Goal: Complete application form

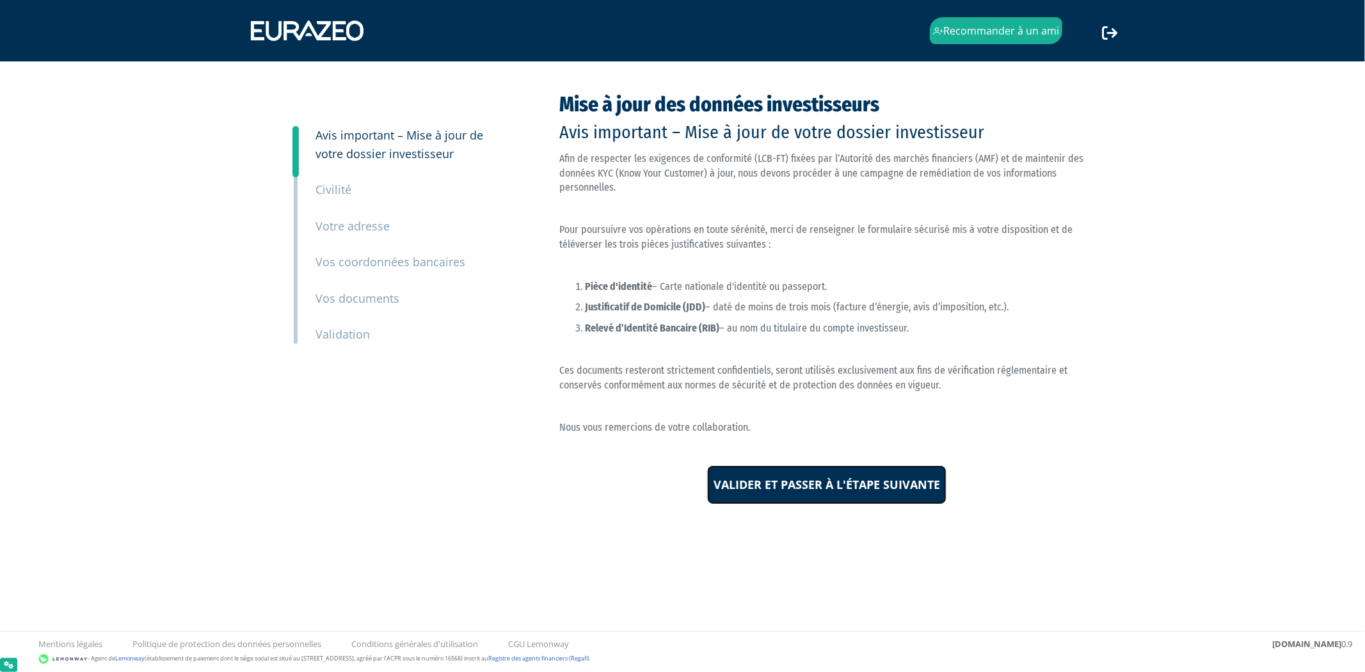
click at [865, 502] on input "Valider et passer à l'étape suivante" at bounding box center [826, 485] width 239 height 40
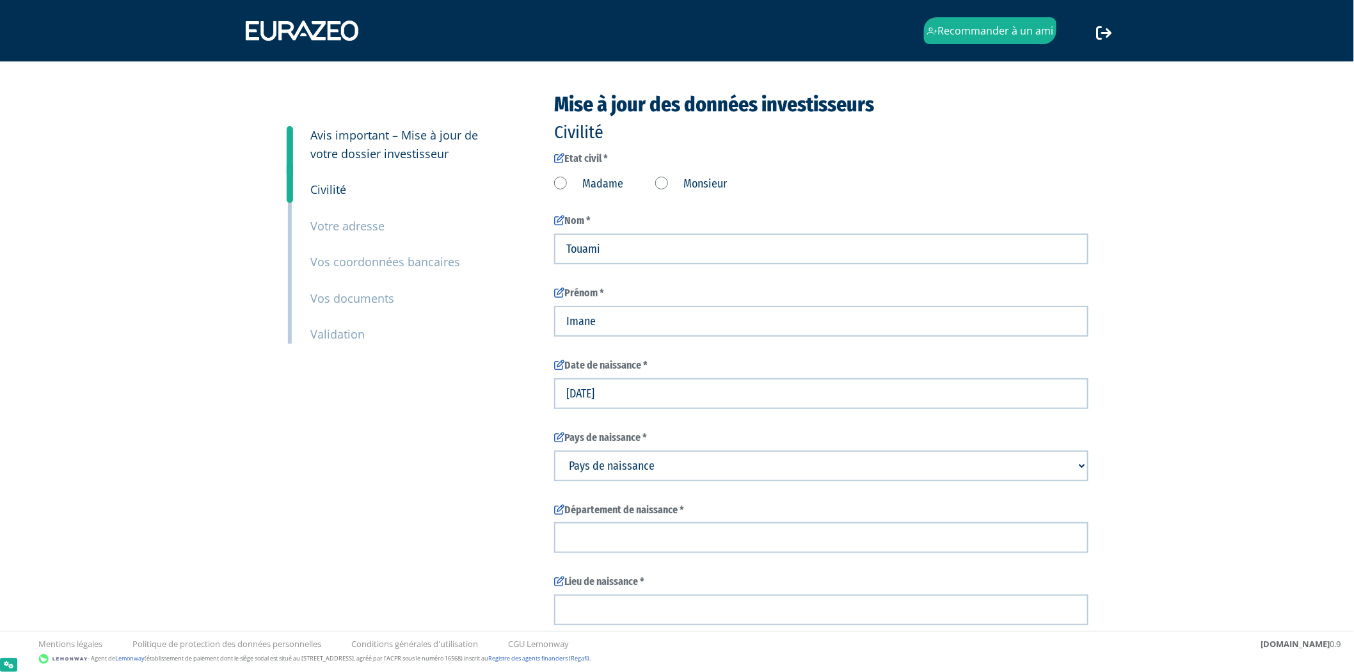
click at [575, 186] on label "Madame" at bounding box center [588, 184] width 69 height 17
click at [0, 0] on input "Madame" at bounding box center [0, 0] width 0 height 0
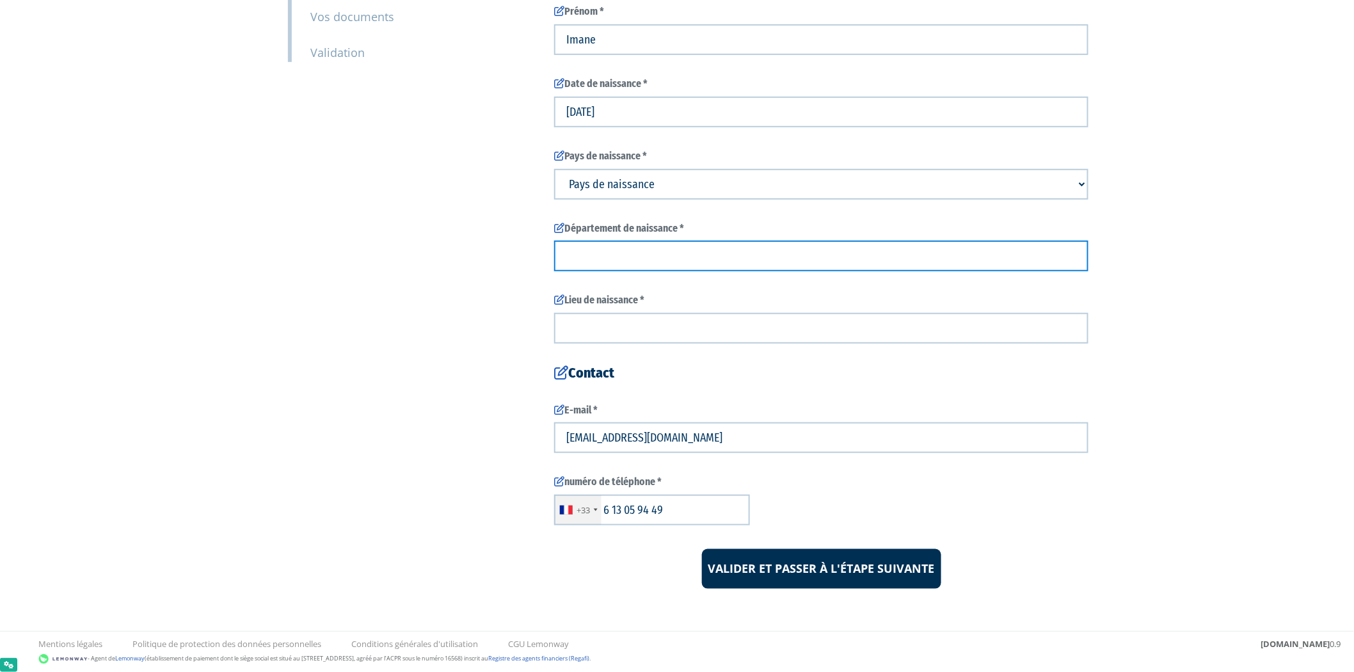
click at [689, 256] on input "text" at bounding box center [821, 256] width 534 height 31
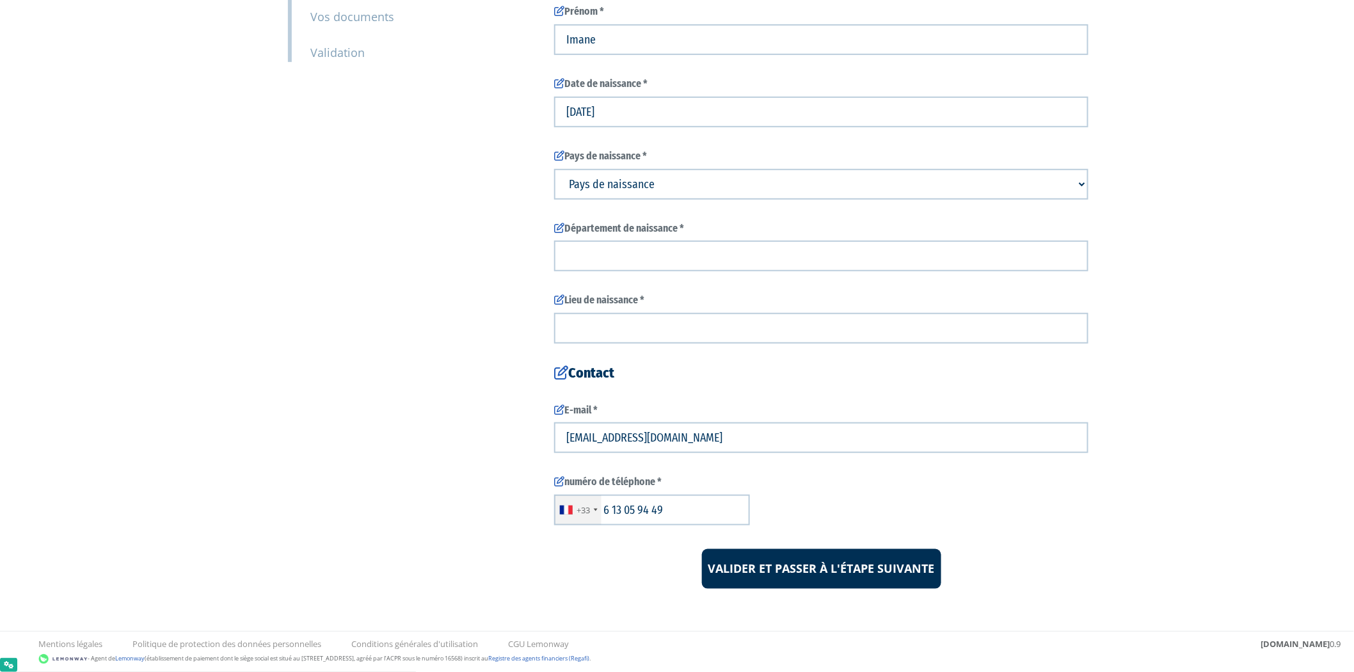
click at [689, 187] on select "Pays de naissance Afghanistan Afrique du Sud Albanie Algérie Allemagne Andorre" at bounding box center [821, 184] width 534 height 31
select select "75"
click at [554, 169] on select "Pays de naissance Afghanistan Afrique du Sud Albanie Algérie Allemagne Andorre" at bounding box center [821, 184] width 534 height 31
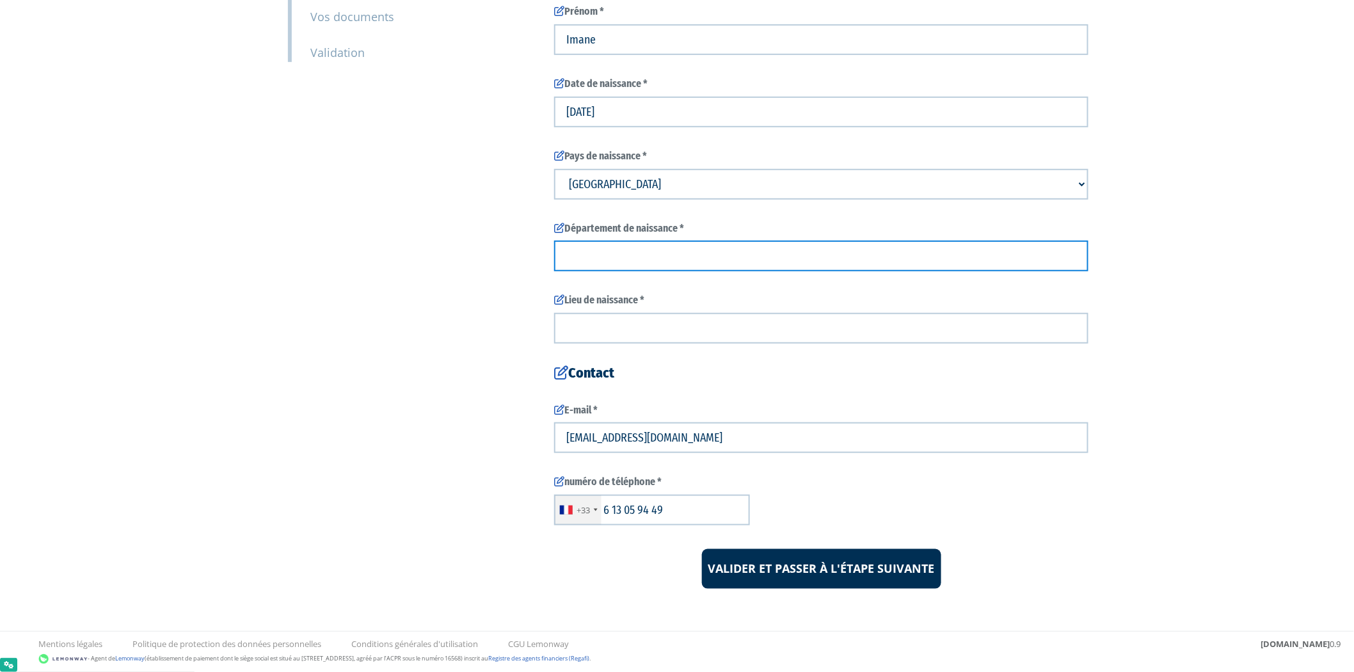
click at [636, 261] on input "text" at bounding box center [821, 256] width 534 height 31
type input "f"
type input "[GEOGRAPHIC_DATA]"
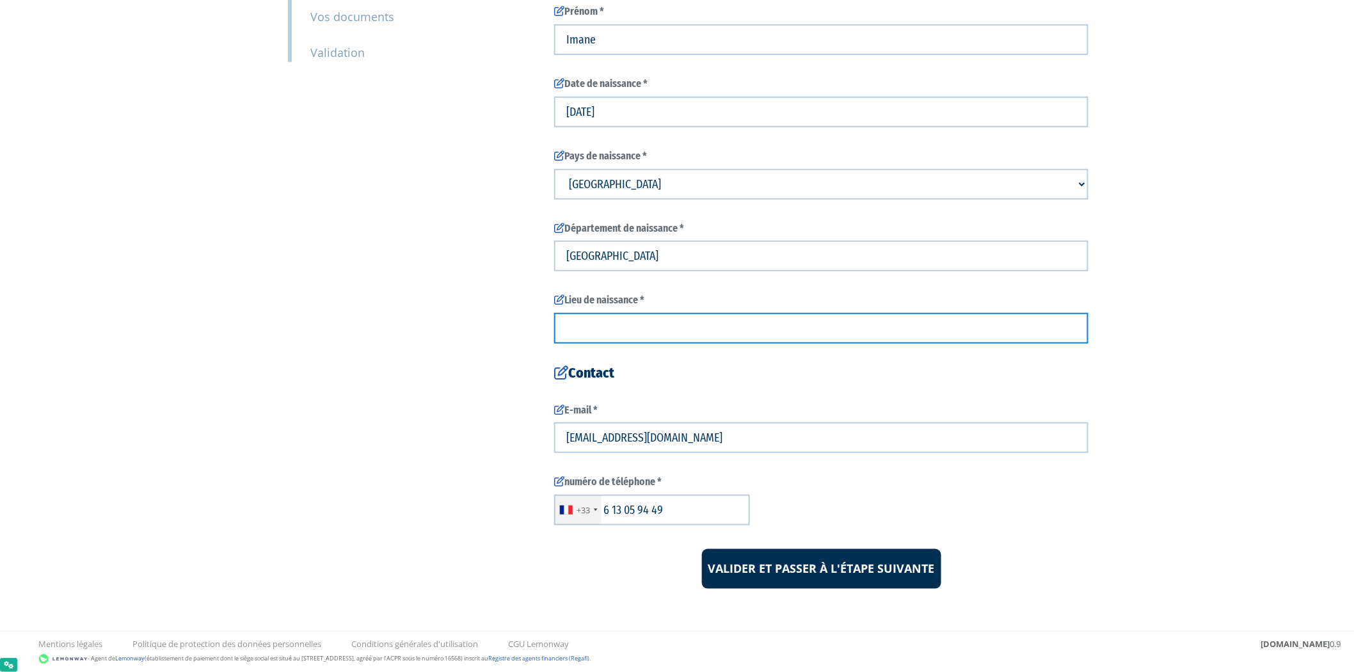
click at [629, 320] on input "text" at bounding box center [821, 328] width 534 height 31
click at [922, 332] on input "text" at bounding box center [821, 328] width 534 height 31
type input "France"
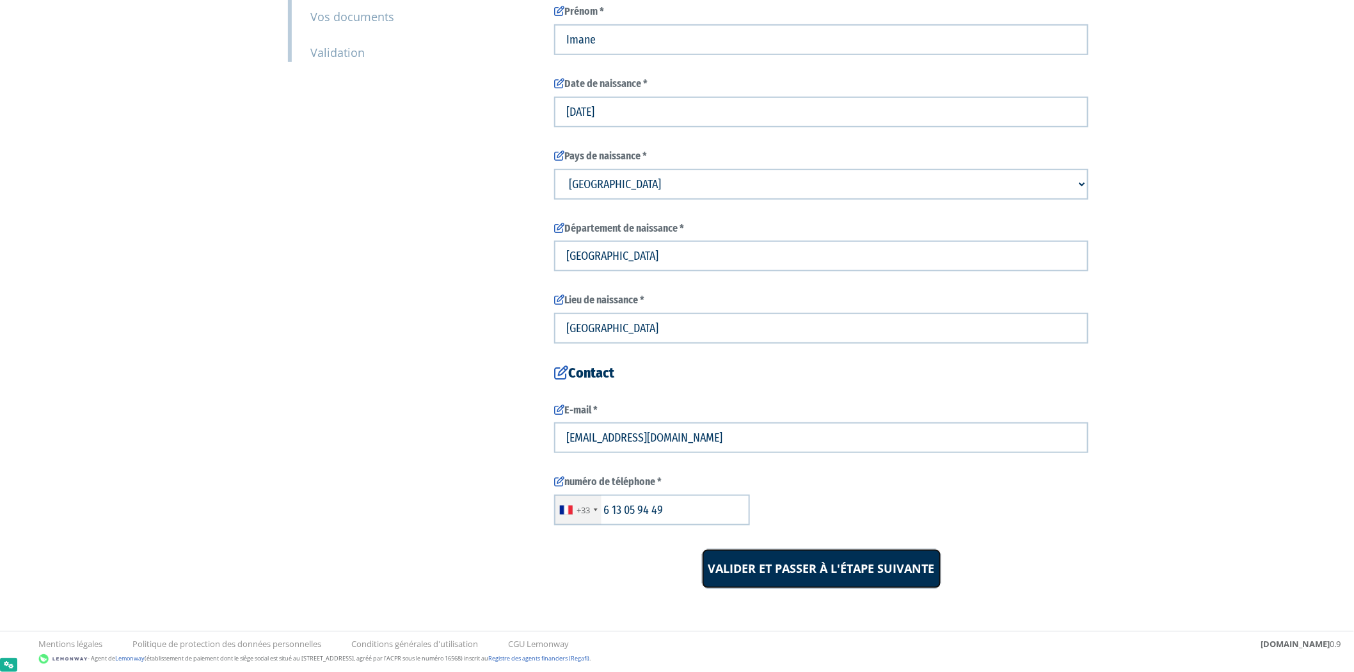
click at [848, 560] on input "Valider et passer à l'étape suivante" at bounding box center [821, 569] width 239 height 40
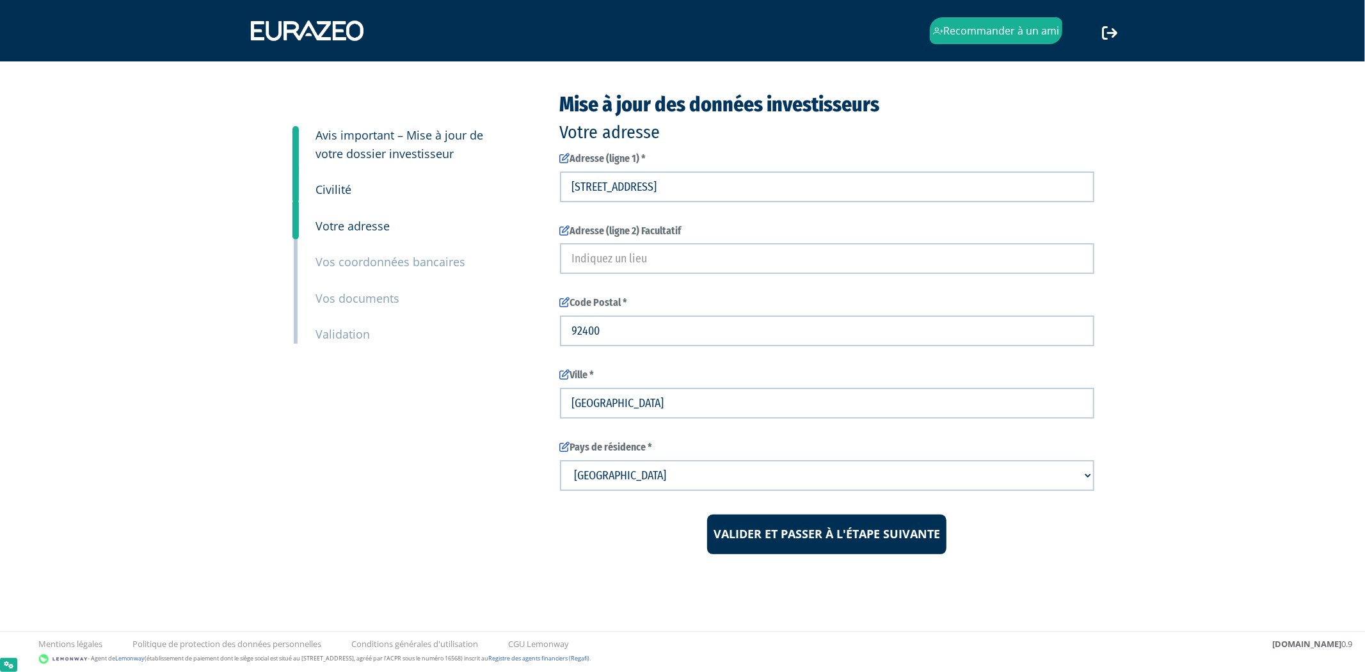
click at [335, 193] on small "Civilité" at bounding box center [334, 189] width 36 height 15
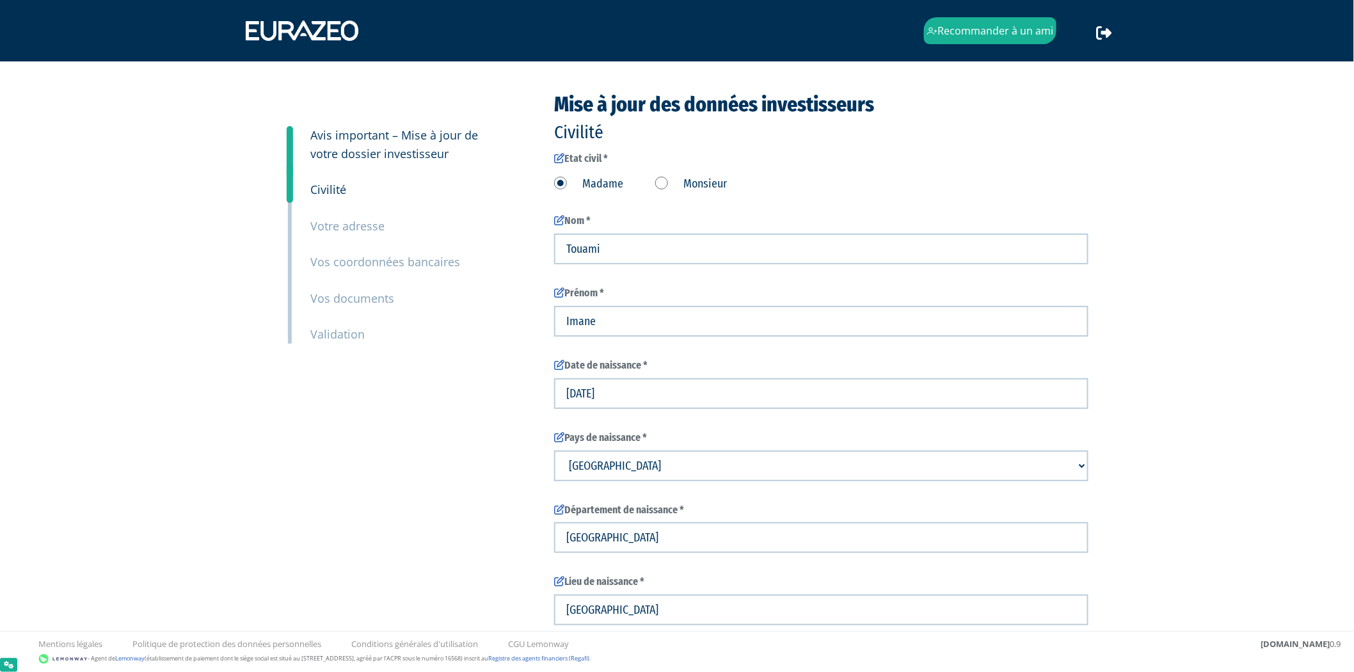
click at [341, 221] on small "Votre adresse" at bounding box center [347, 225] width 74 height 15
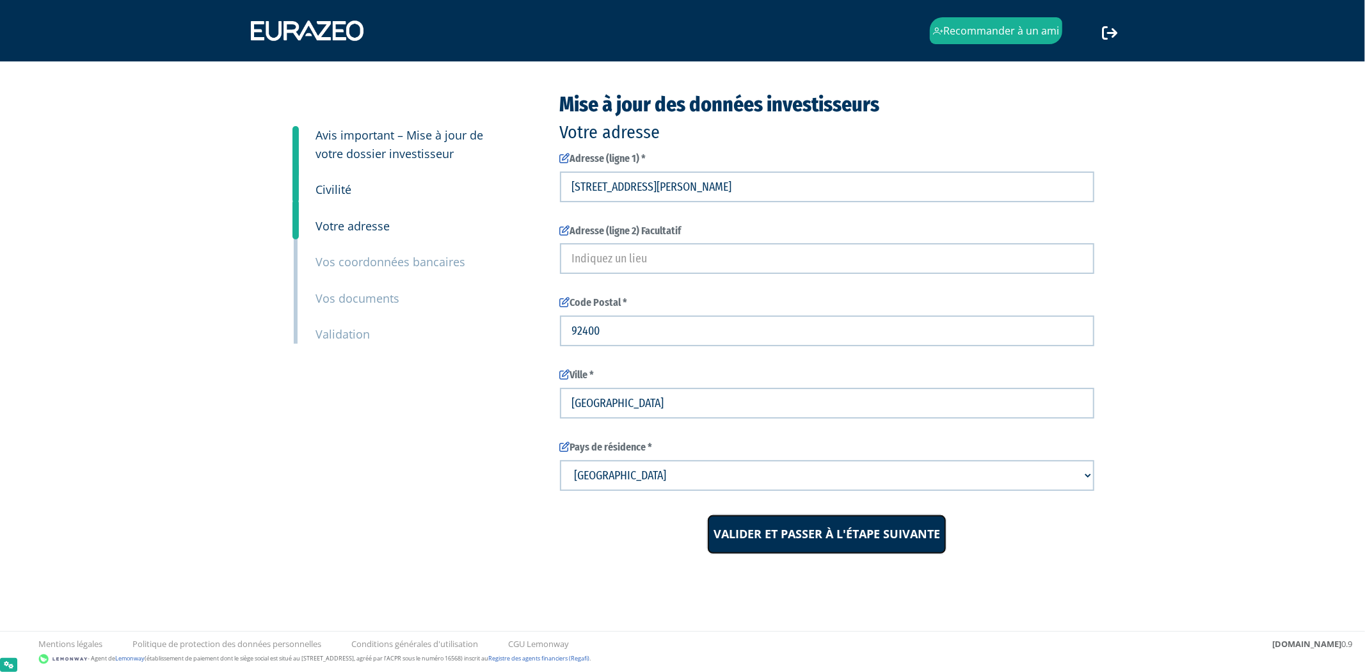
click at [734, 531] on input "Valider et passer à l'étape suivante" at bounding box center [826, 535] width 239 height 40
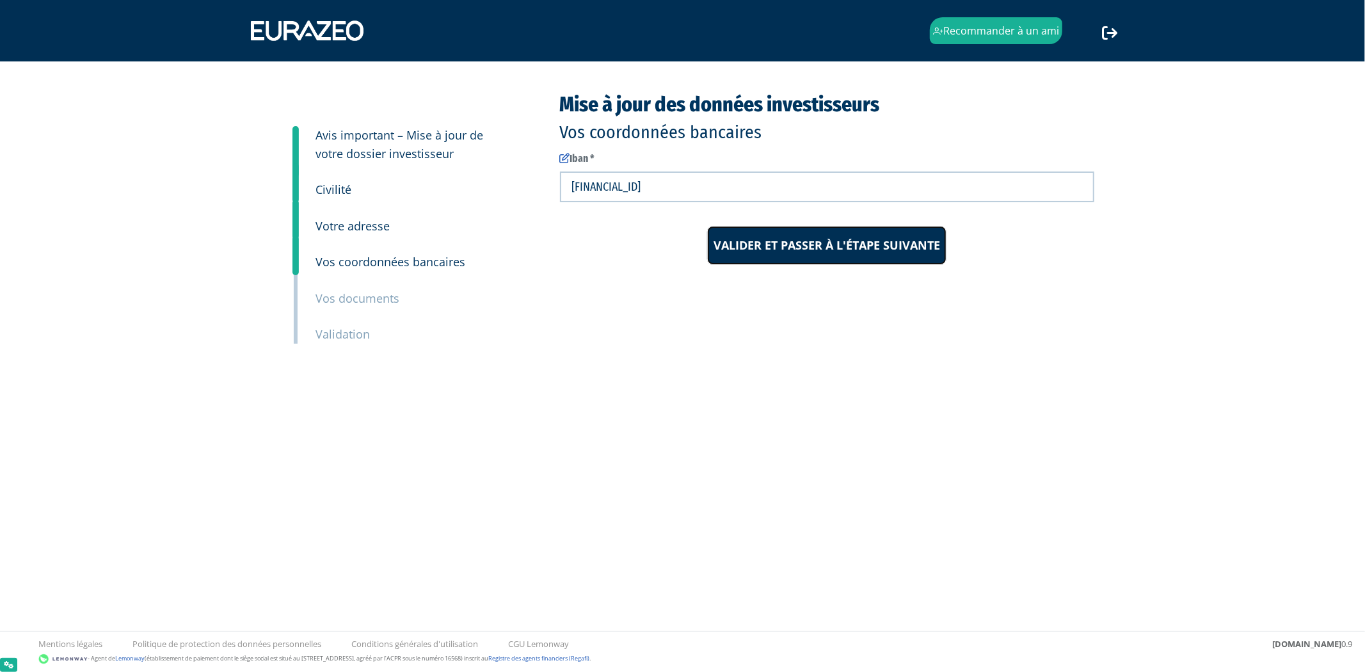
click at [794, 248] on input "Valider et passer à l'étape suivante" at bounding box center [826, 246] width 239 height 40
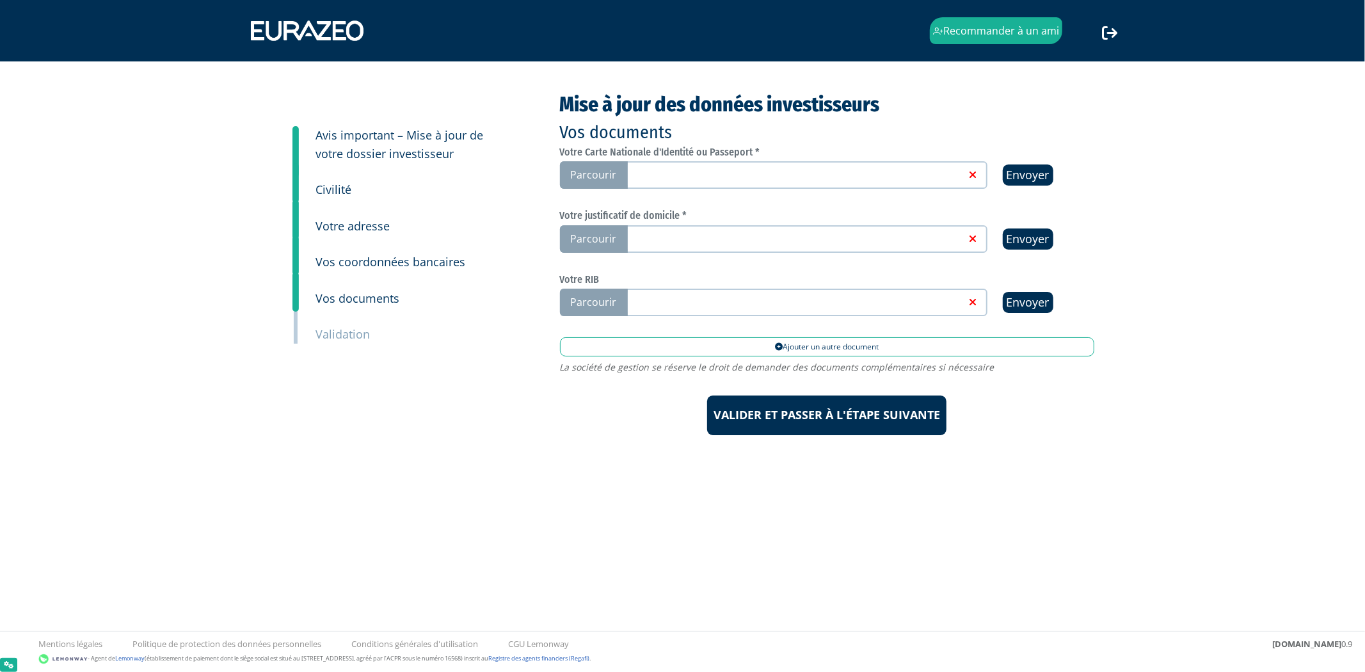
click at [810, 170] on link at bounding box center [795, 174] width 342 height 13
click at [0, 0] on input "Parcourir" at bounding box center [0, 0] width 0 height 0
click at [855, 233] on link at bounding box center [795, 238] width 342 height 13
click at [0, 0] on input "Parcourir" at bounding box center [0, 0] width 0 height 0
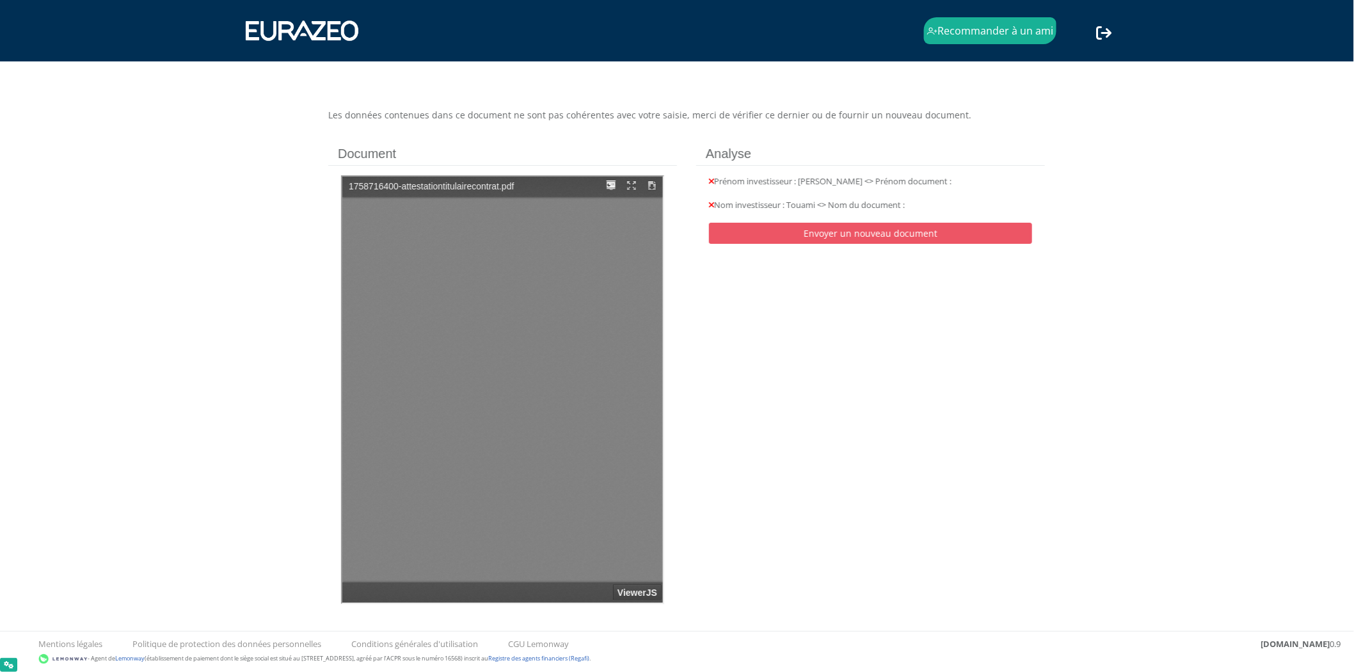
type input "1"
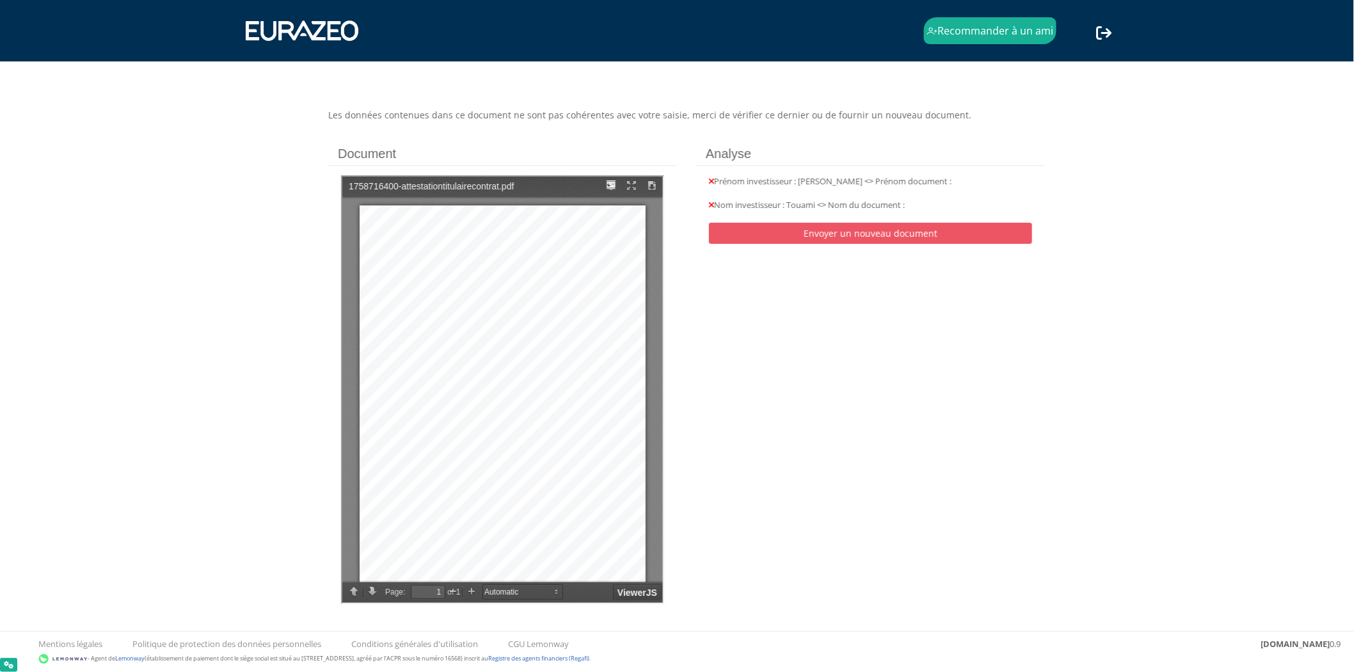
scroll to position [8, 0]
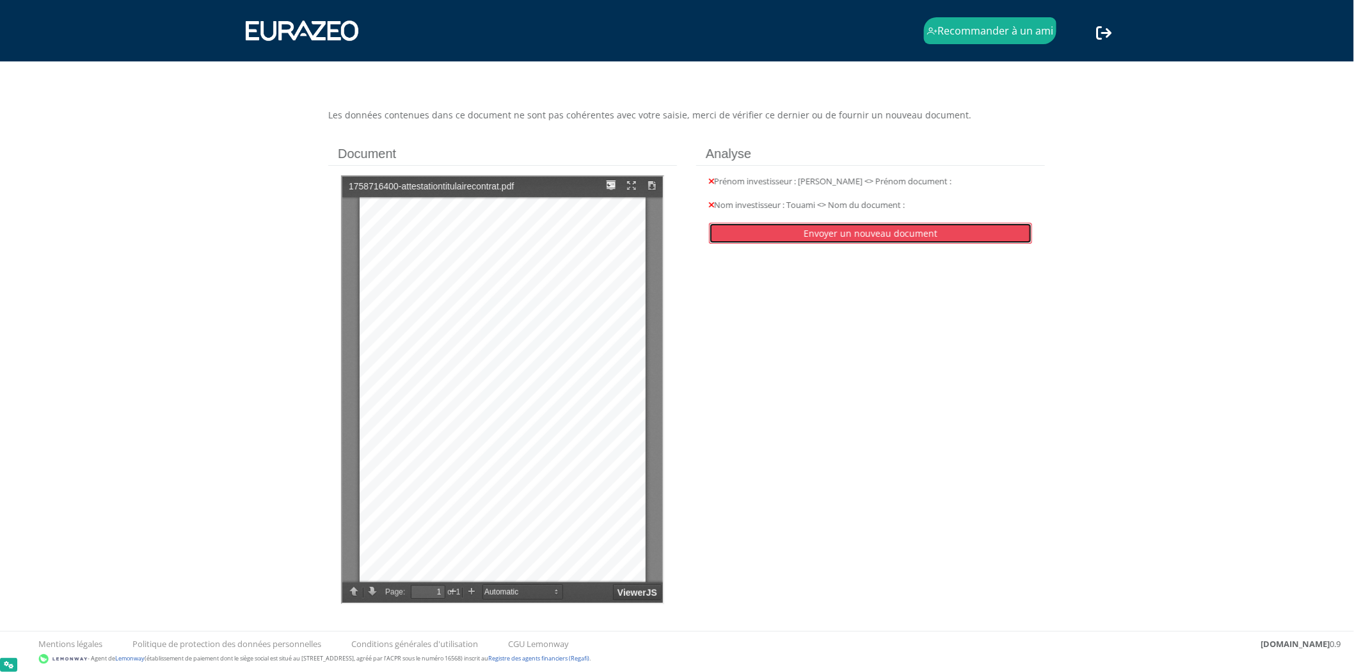
click at [862, 235] on link "Envoyer un nouveau document" at bounding box center [870, 233] width 323 height 21
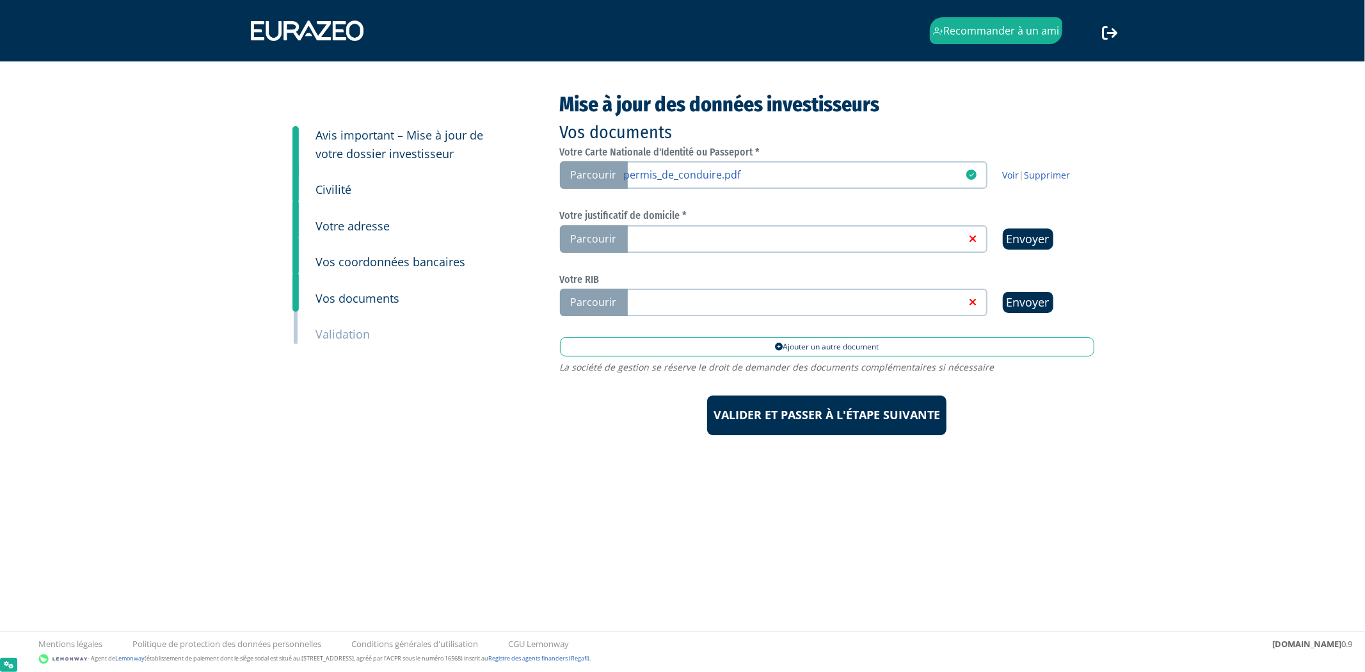
click at [801, 232] on link at bounding box center [795, 238] width 342 height 13
click at [0, 0] on input "Parcourir" at bounding box center [0, 0] width 0 height 0
click at [850, 304] on link at bounding box center [795, 301] width 342 height 13
click at [0, 0] on input "Parcourir" at bounding box center [0, 0] width 0 height 0
click at [893, 433] on div "3 Avis important – Mise à jour de votre dossier investisseur 4 Civilité 5 Votre…" at bounding box center [683, 264] width 804 height 406
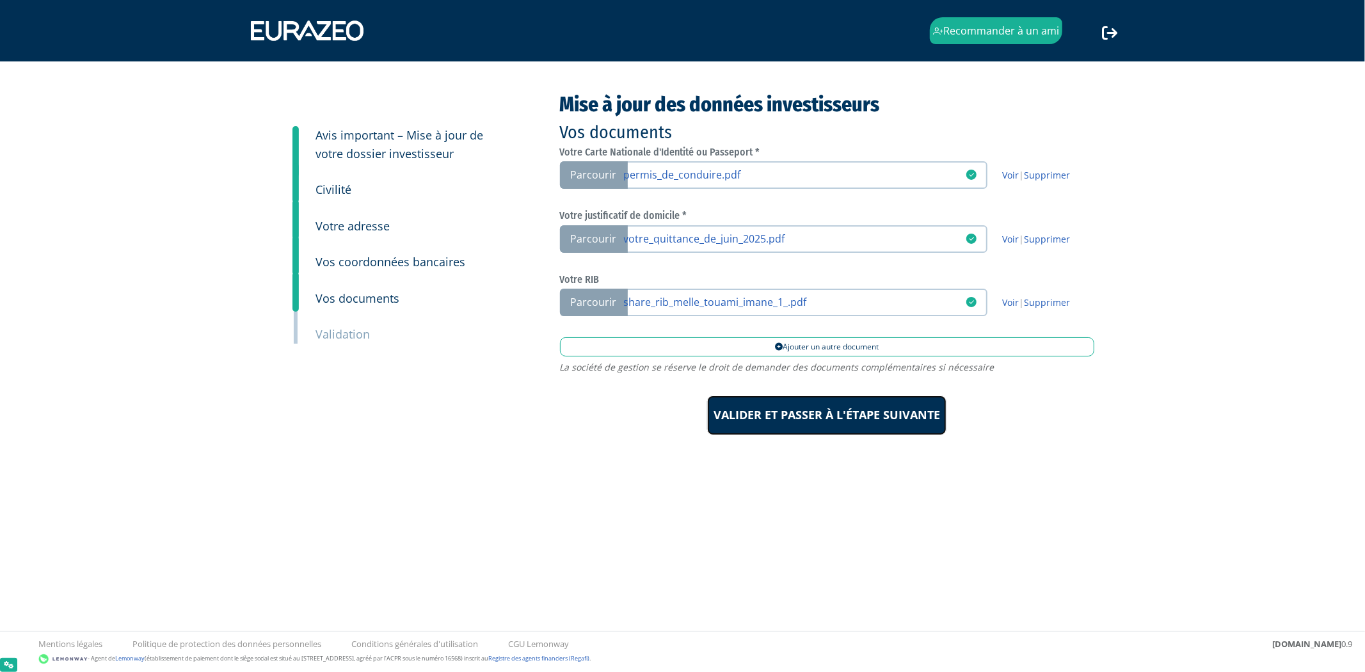
click at [894, 416] on input "Valider et passer à l'étape suivante" at bounding box center [826, 416] width 239 height 40
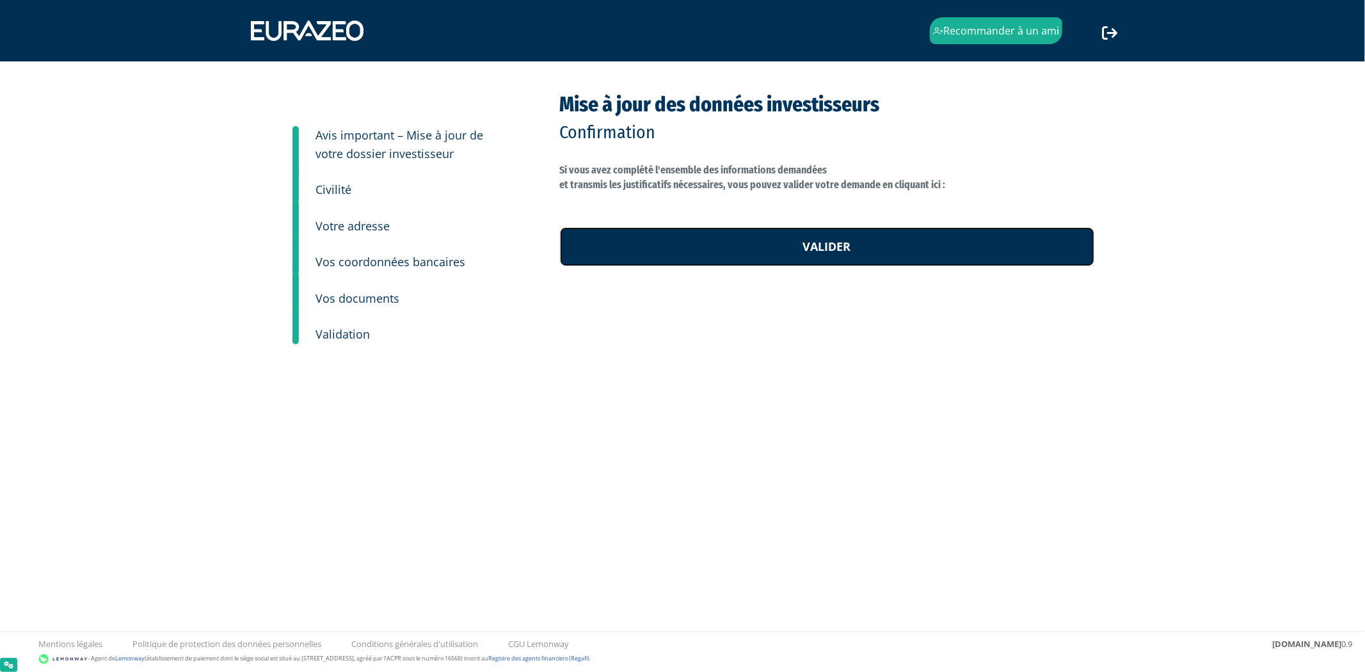
click at [866, 252] on link "Valider" at bounding box center [827, 247] width 534 height 40
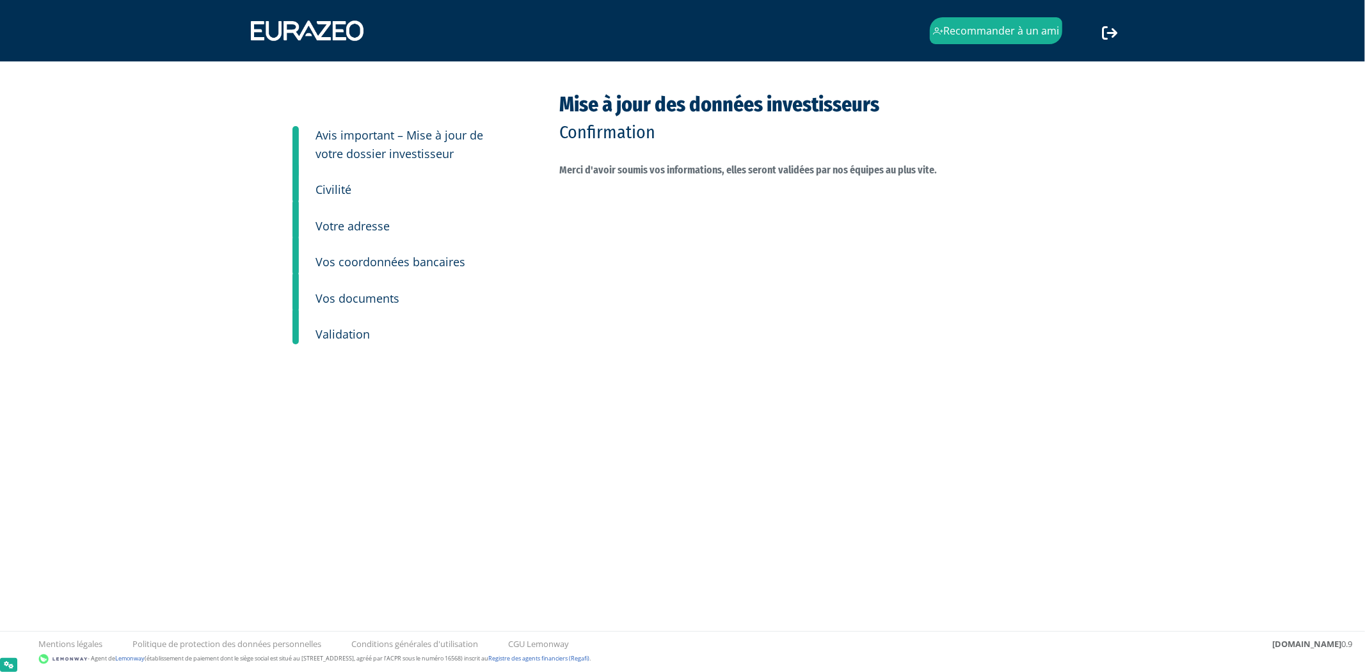
click at [445, 152] on small "Avis important – Mise à jour de votre dossier investisseur" at bounding box center [400, 144] width 168 height 34
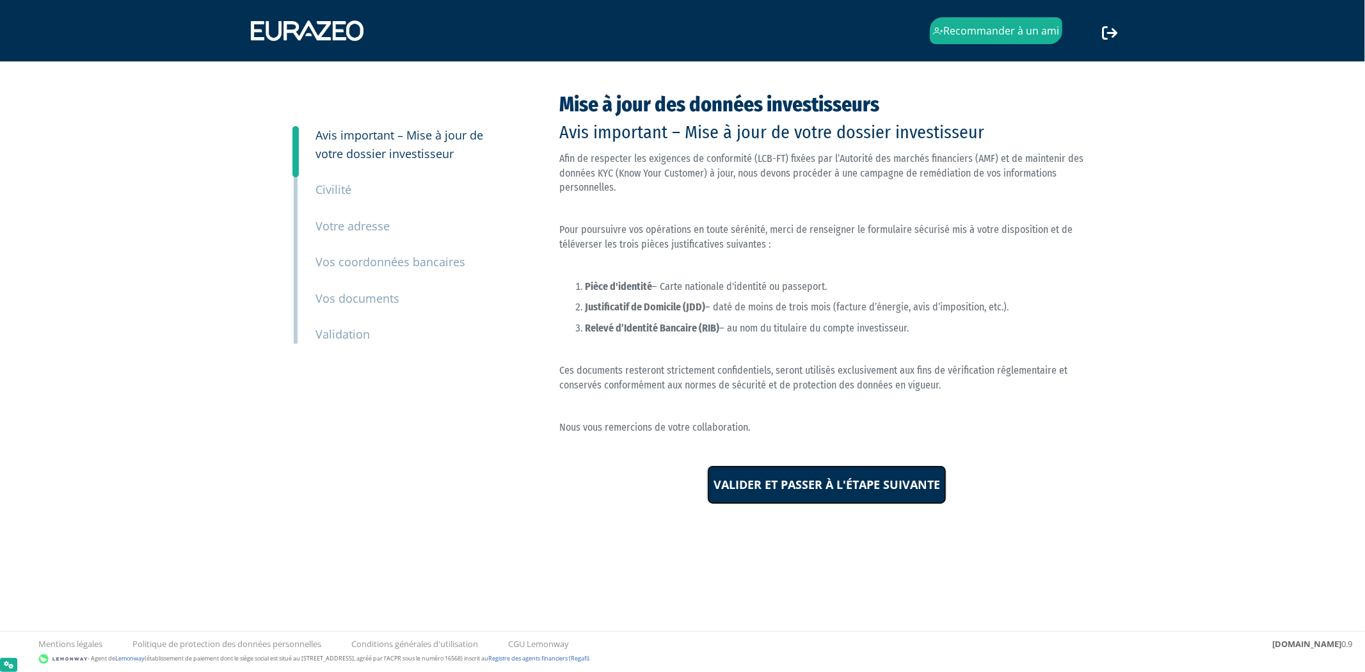
click at [796, 482] on input "Valider et passer à l'étape suivante" at bounding box center [826, 485] width 239 height 40
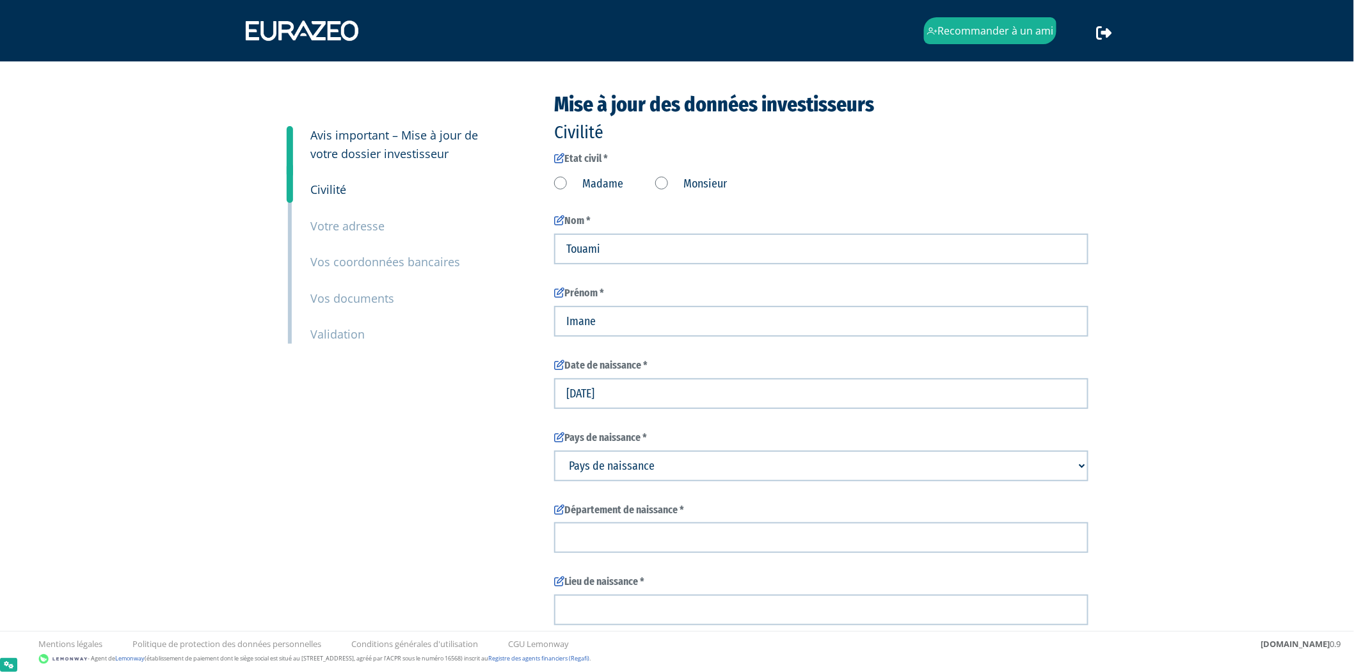
type input "6 13 05 94 49"
click at [682, 168] on div "Etat civil * Madame Monsieur" at bounding box center [821, 172] width 534 height 41
click at [666, 186] on label "Monsieur" at bounding box center [691, 184] width 72 height 17
click at [0, 0] on input "Monsieur" at bounding box center [0, 0] width 0 height 0
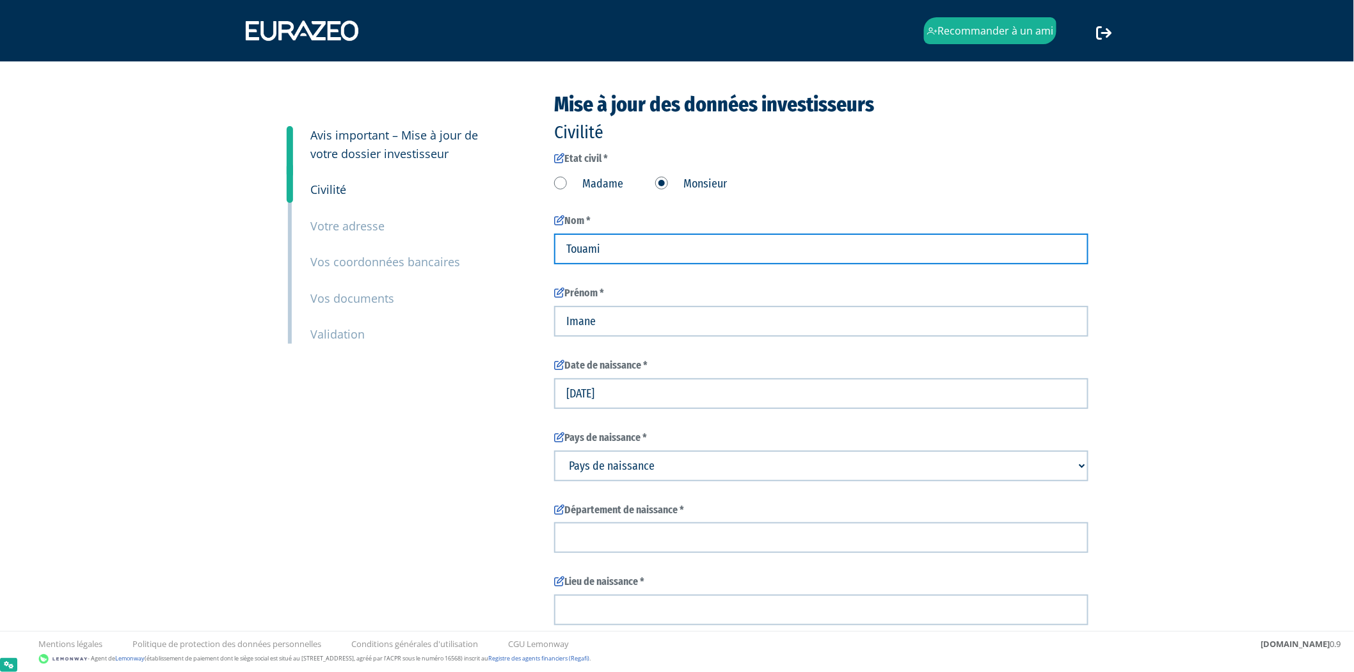
click at [656, 255] on input "Touami" at bounding box center [821, 249] width 534 height 31
type input "Sibille"
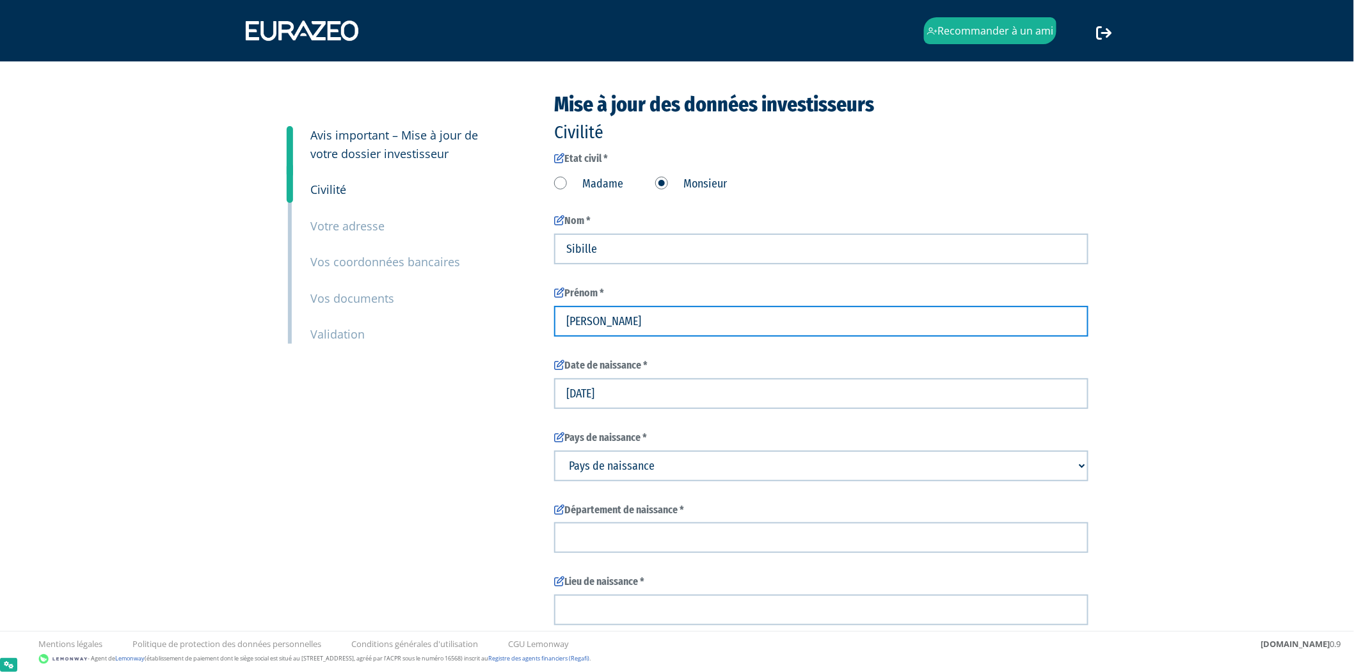
type input "Nicolas"
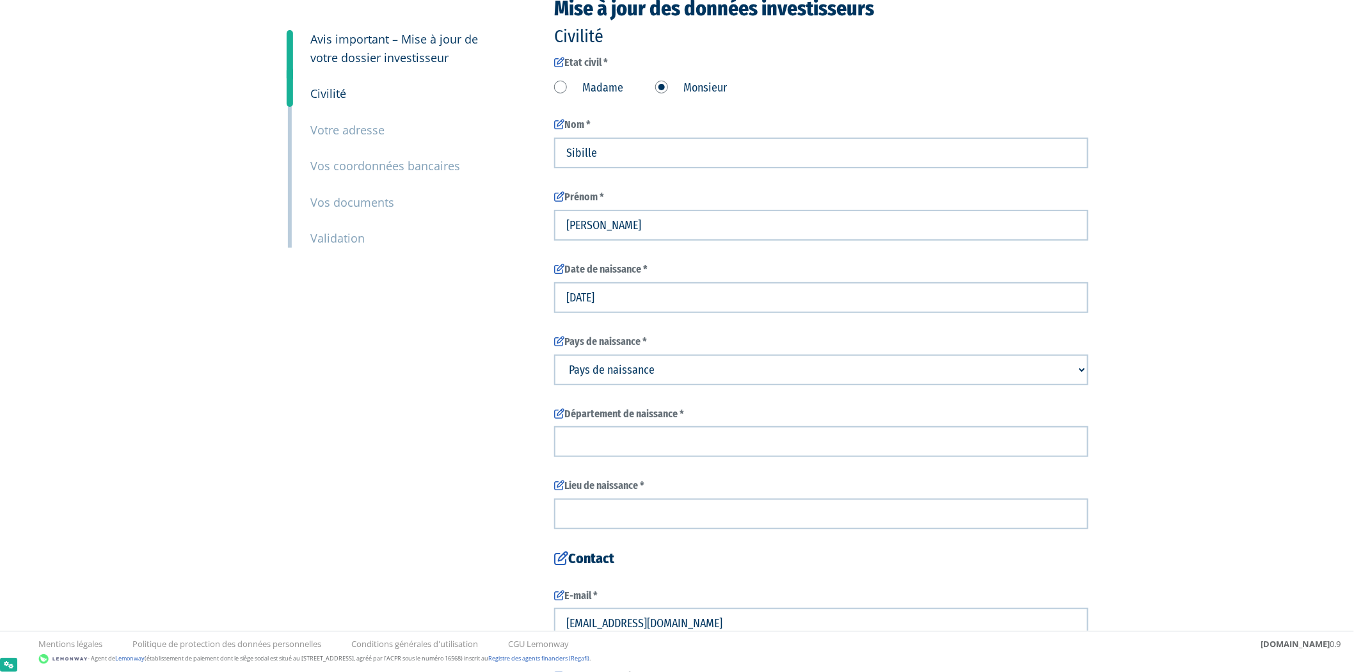
click at [679, 365] on select "Pays de naissance Afghanistan Afrique du Sud Albanie Algérie Allemagne Andorre" at bounding box center [821, 370] width 534 height 31
select select "75"
click at [554, 355] on select "Pays de naissance Afghanistan Afrique du Sud Albanie Algérie Allemagne Andorre" at bounding box center [821, 370] width 534 height 31
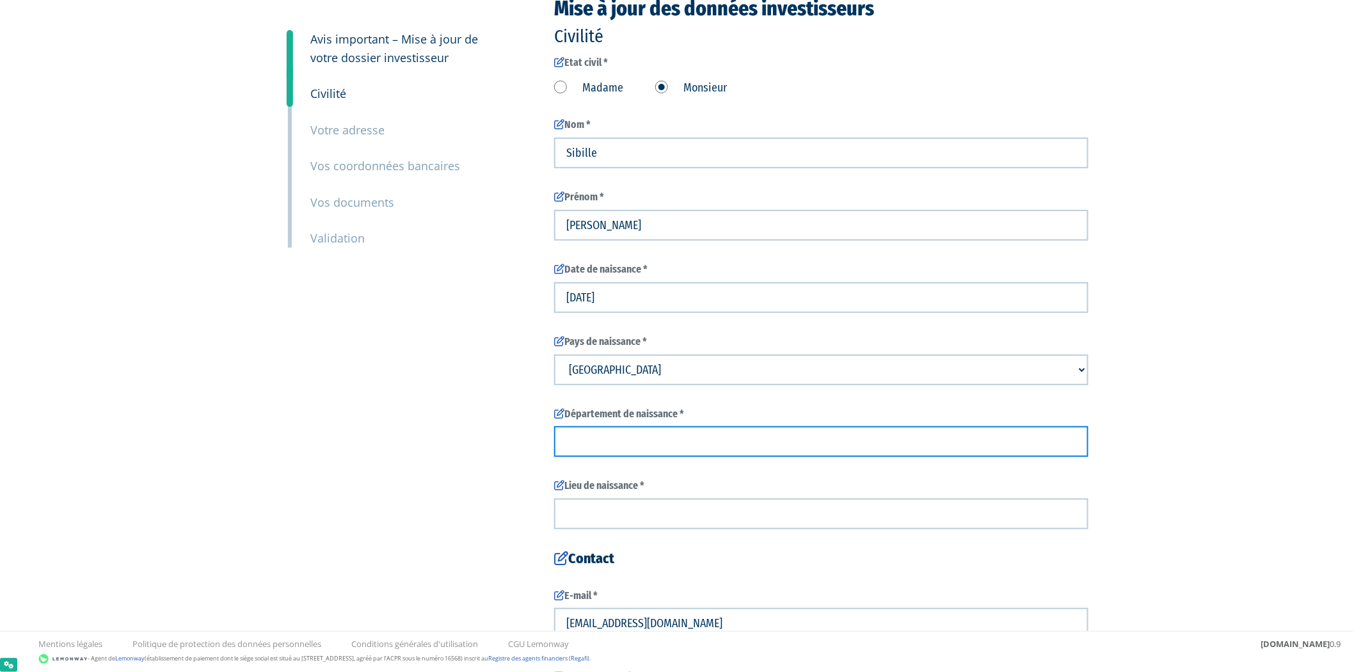
click at [663, 430] on input "text" at bounding box center [821, 441] width 534 height 31
type input "France"
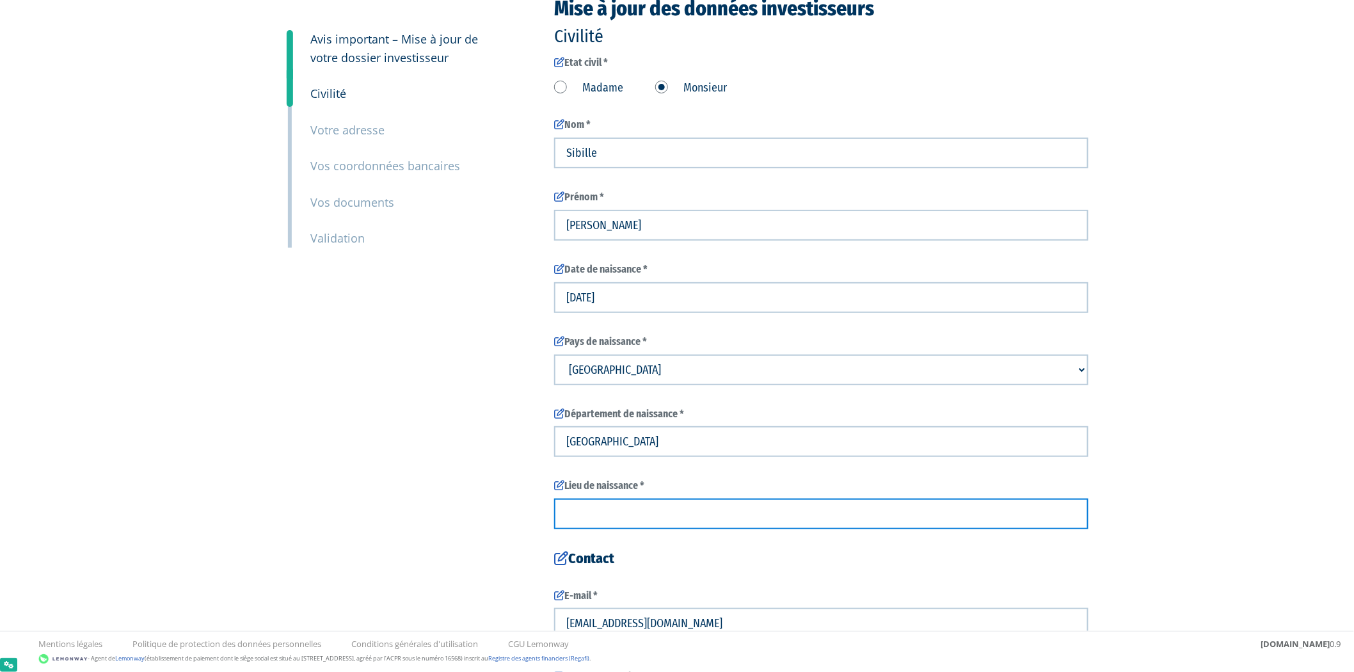
click at [652, 526] on input "text" at bounding box center [821, 514] width 534 height 31
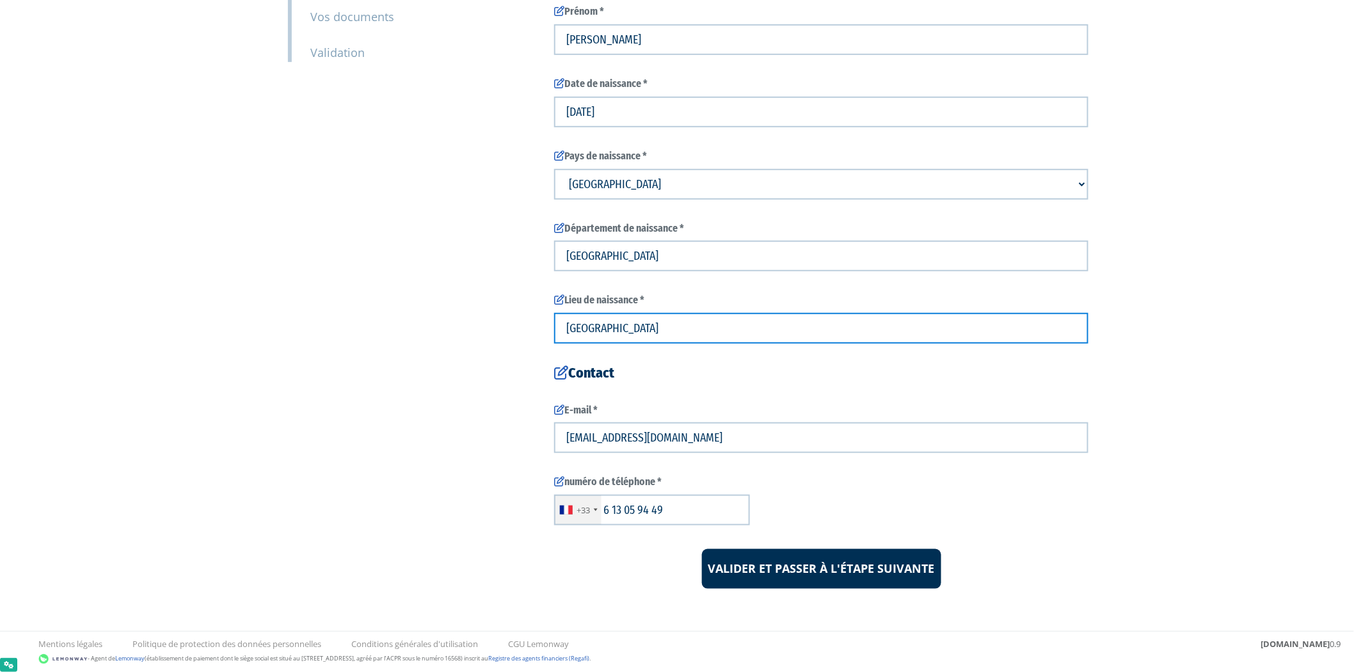
type input "France"
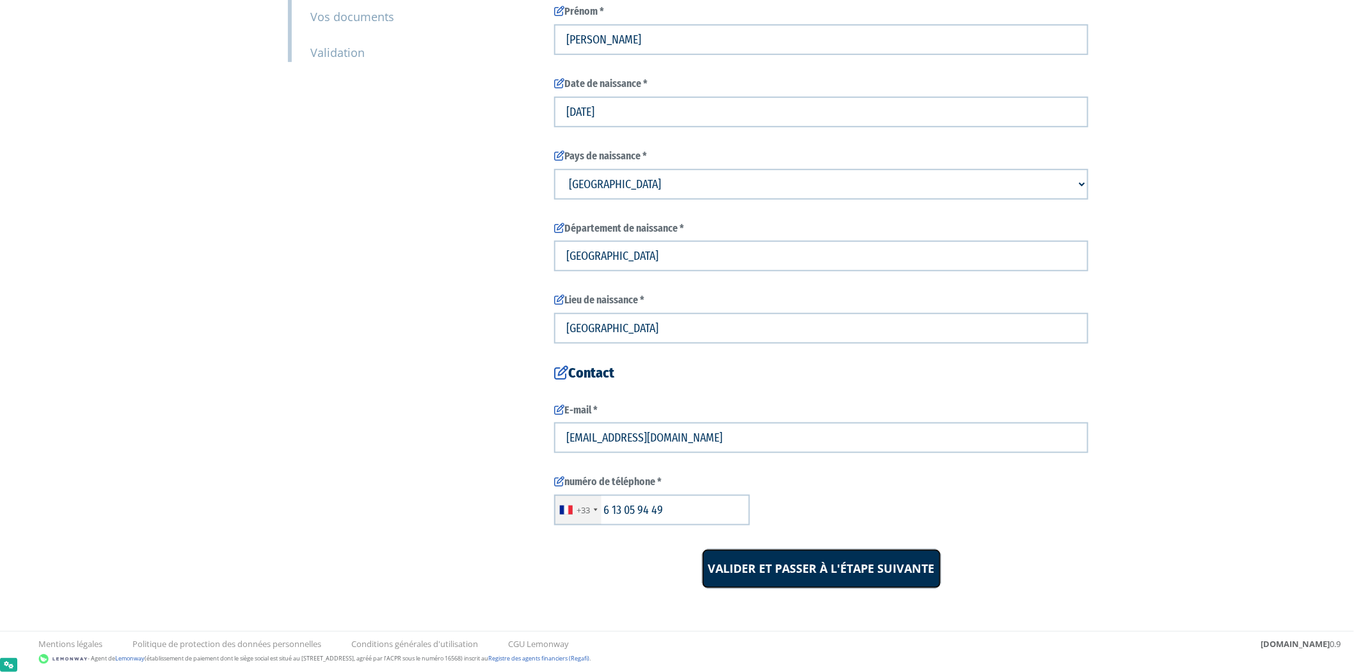
click at [757, 557] on input "Valider et passer à l'étape suivante" at bounding box center [821, 569] width 239 height 40
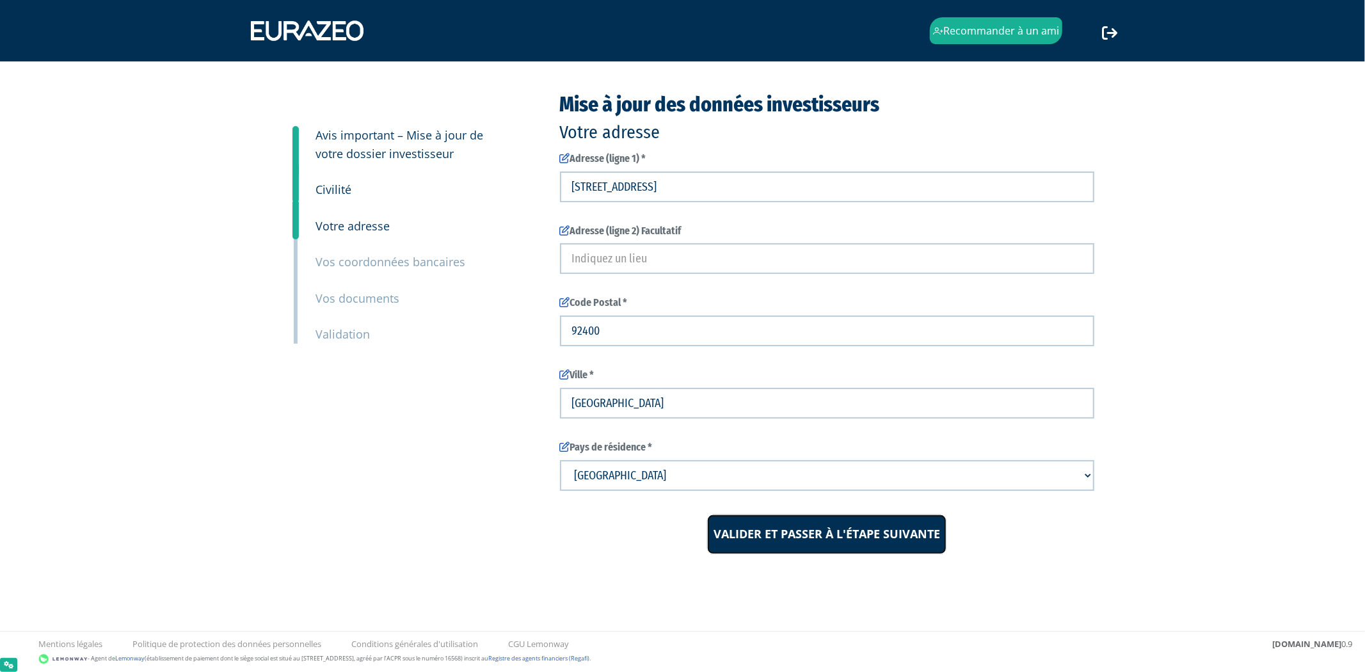
click at [790, 536] on input "Valider et passer à l'étape suivante" at bounding box center [826, 535] width 239 height 40
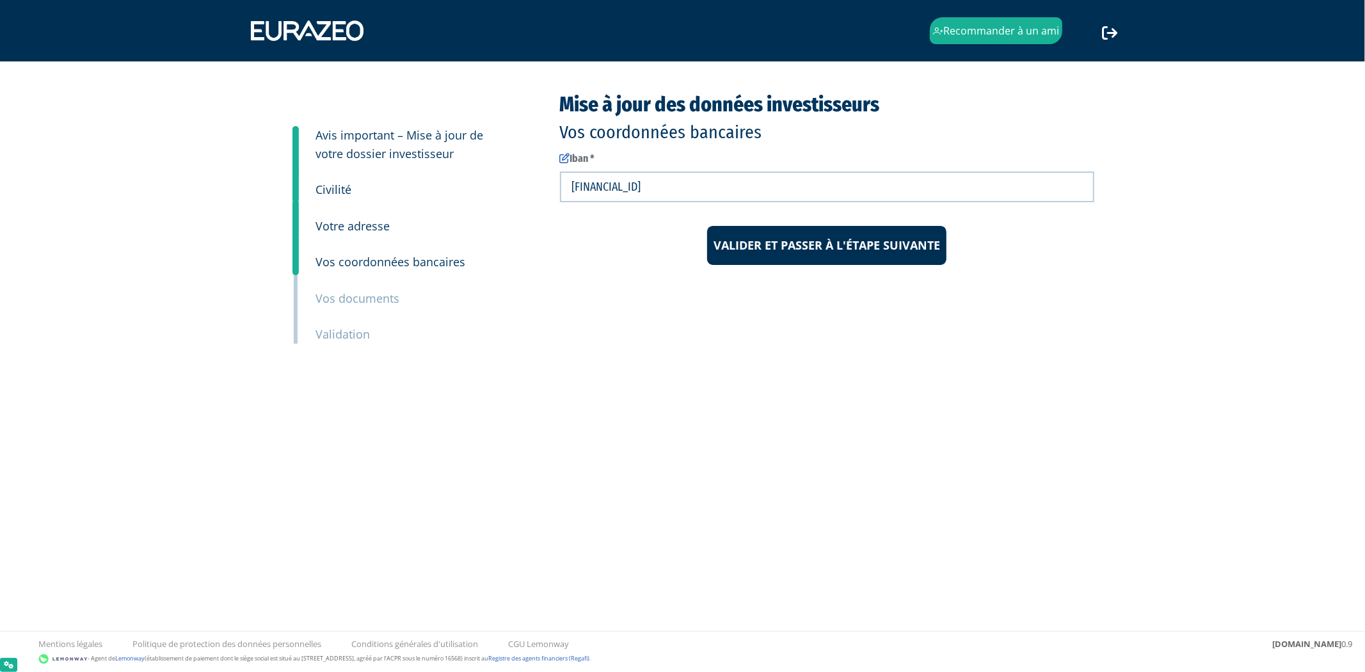
click at [830, 268] on div "Mise à jour des données investisseurs Vos coordonnées bancaires Iban * [FINANCI…" at bounding box center [827, 245] width 554 height 304
click at [832, 254] on input "Valider et passer à l'étape suivante" at bounding box center [826, 246] width 239 height 40
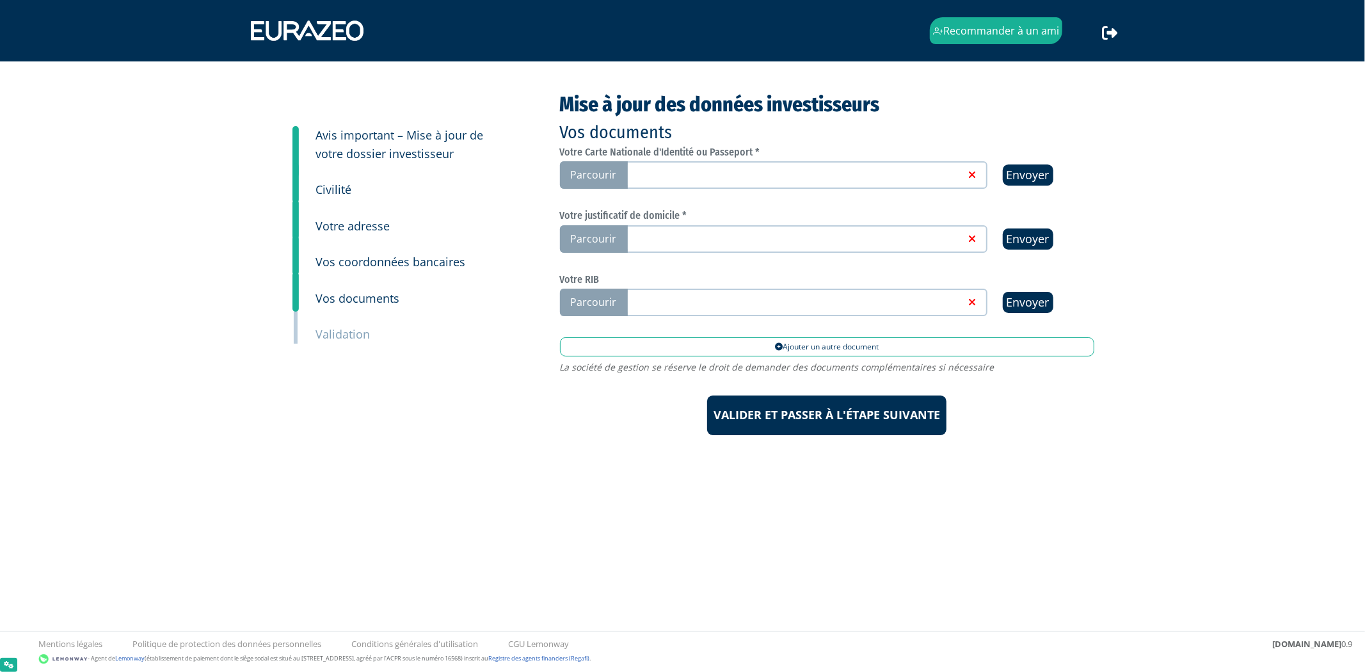
click at [849, 177] on link at bounding box center [795, 174] width 342 height 13
click at [0, 0] on input "Parcourir" at bounding box center [0, 0] width 0 height 0
click at [750, 248] on label "Parcourir" at bounding box center [774, 239] width 428 height 28
click at [0, 0] on input "Parcourir" at bounding box center [0, 0] width 0 height 0
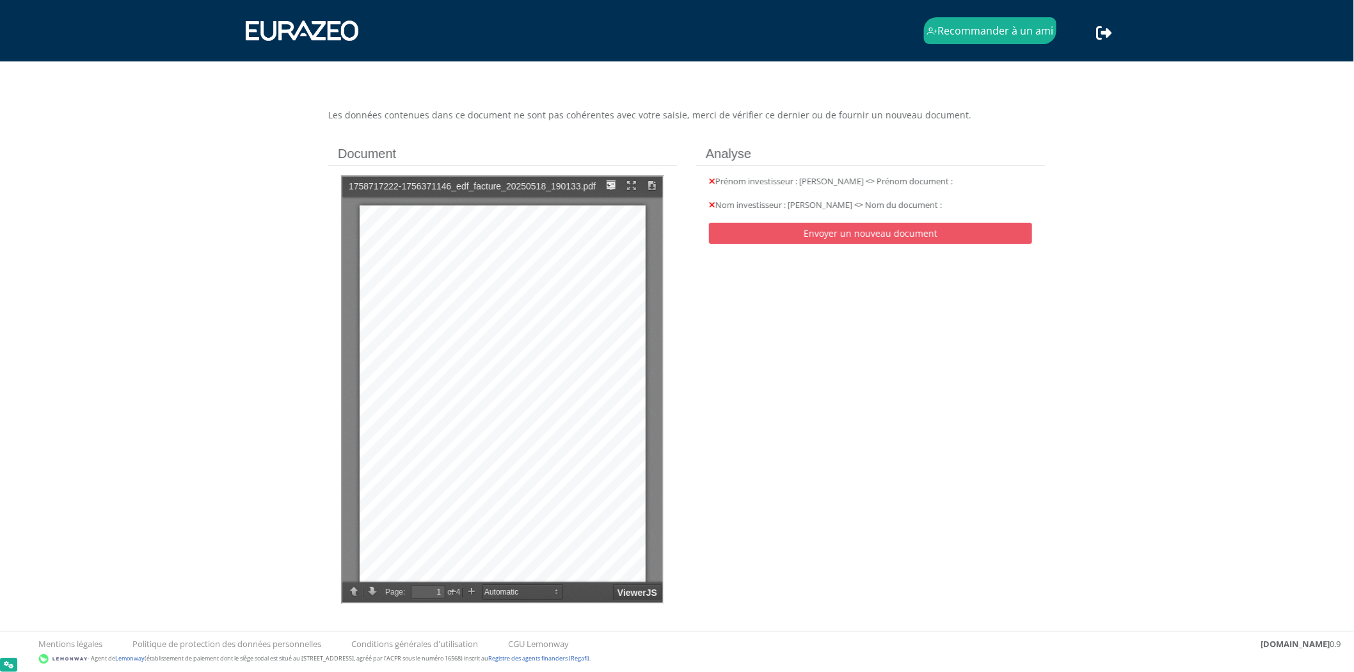
scroll to position [8, 0]
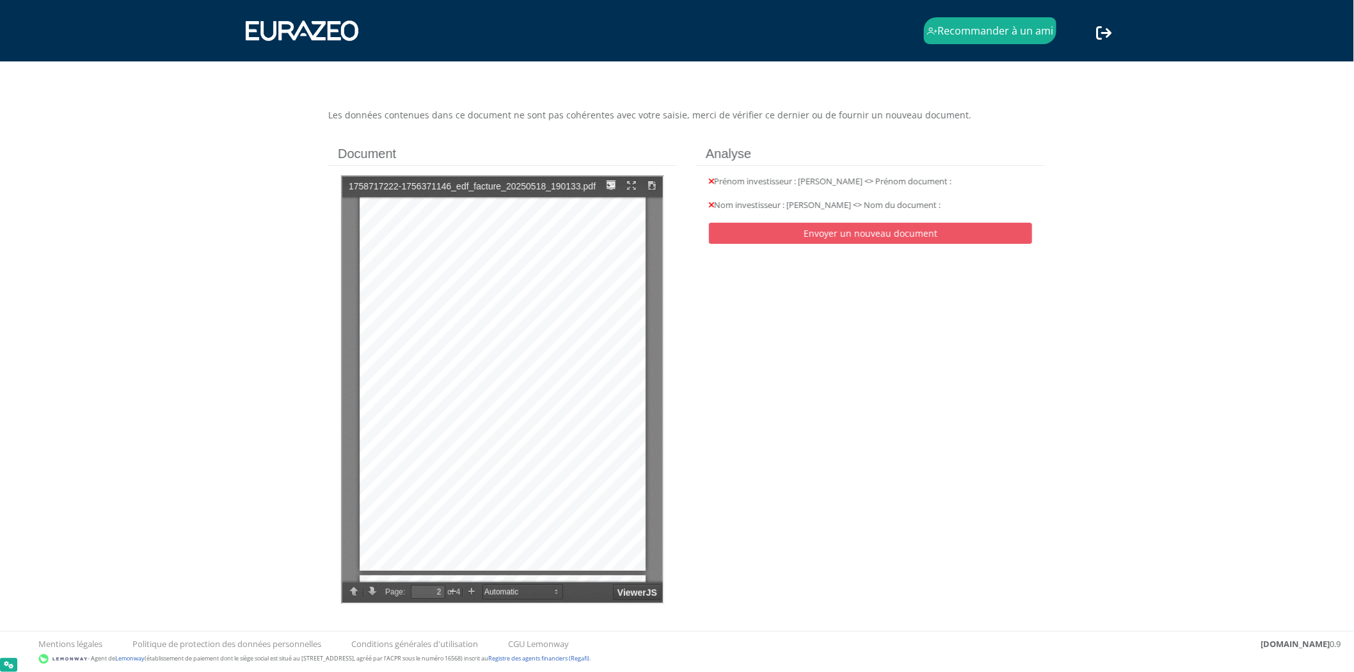
type input "1"
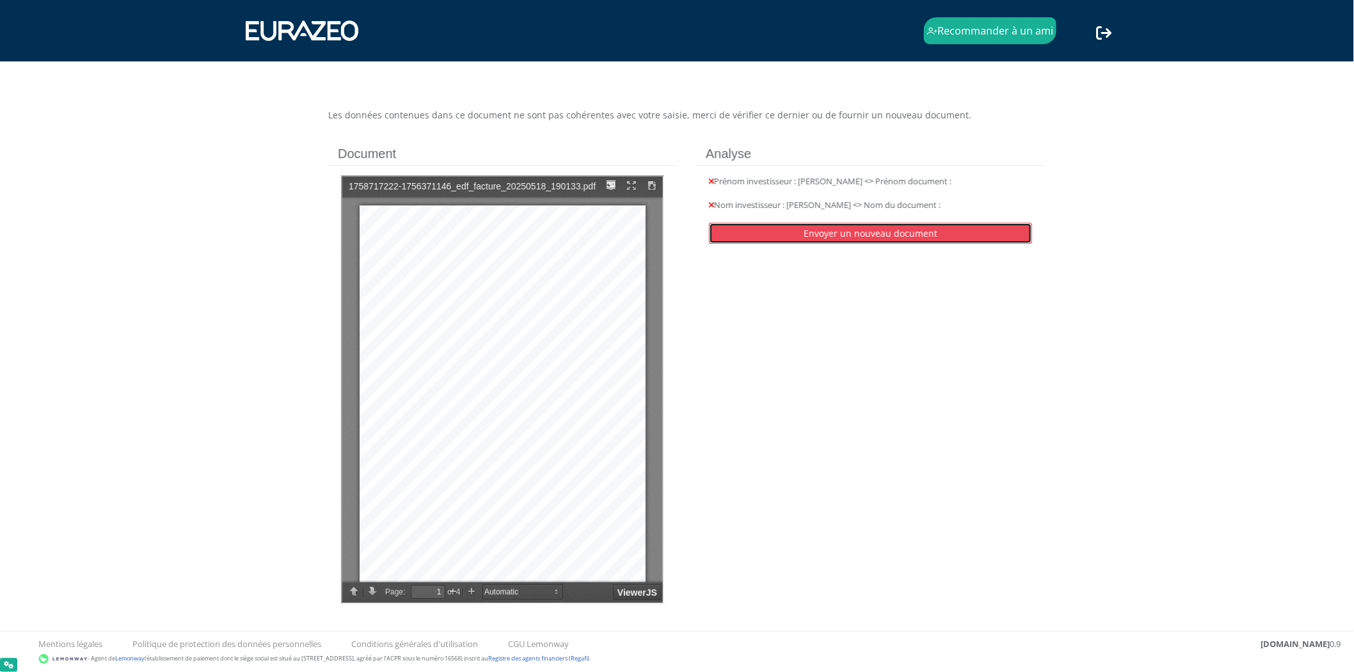
click at [758, 229] on link "Envoyer un nouveau document" at bounding box center [870, 233] width 323 height 21
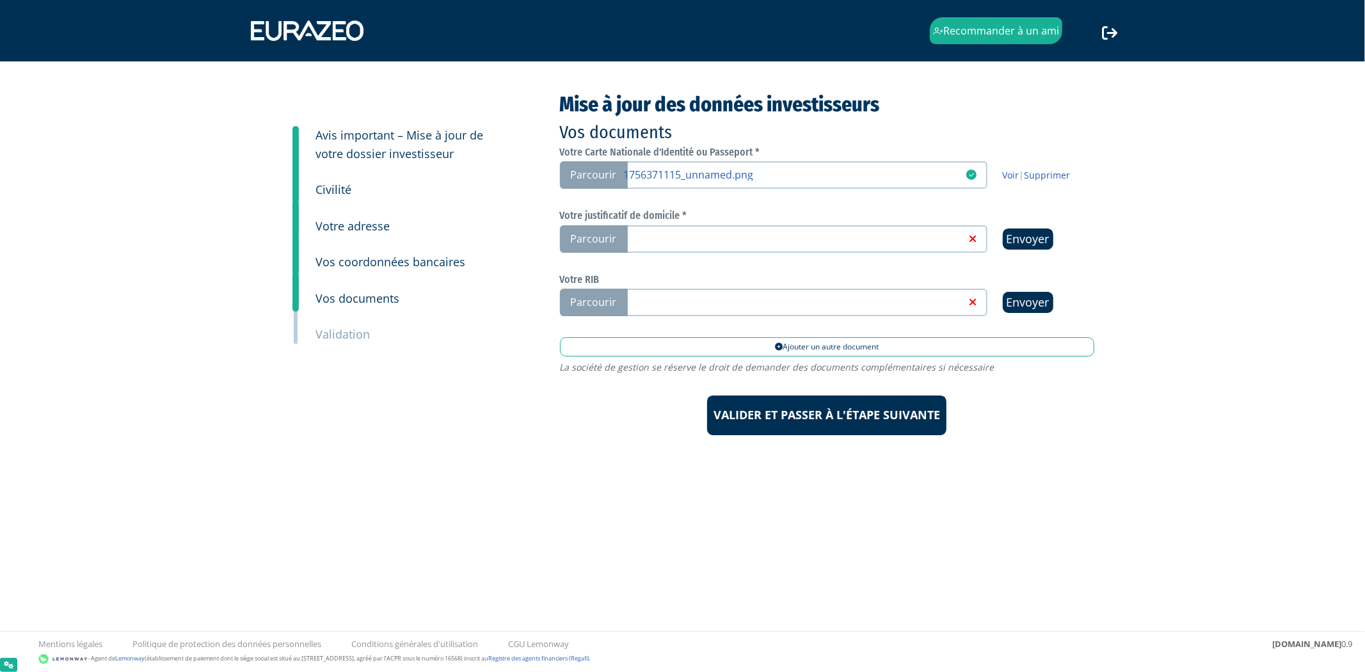
click at [437, 145] on small "Avis important – Mise à jour de votre dossier investisseur" at bounding box center [400, 144] width 168 height 34
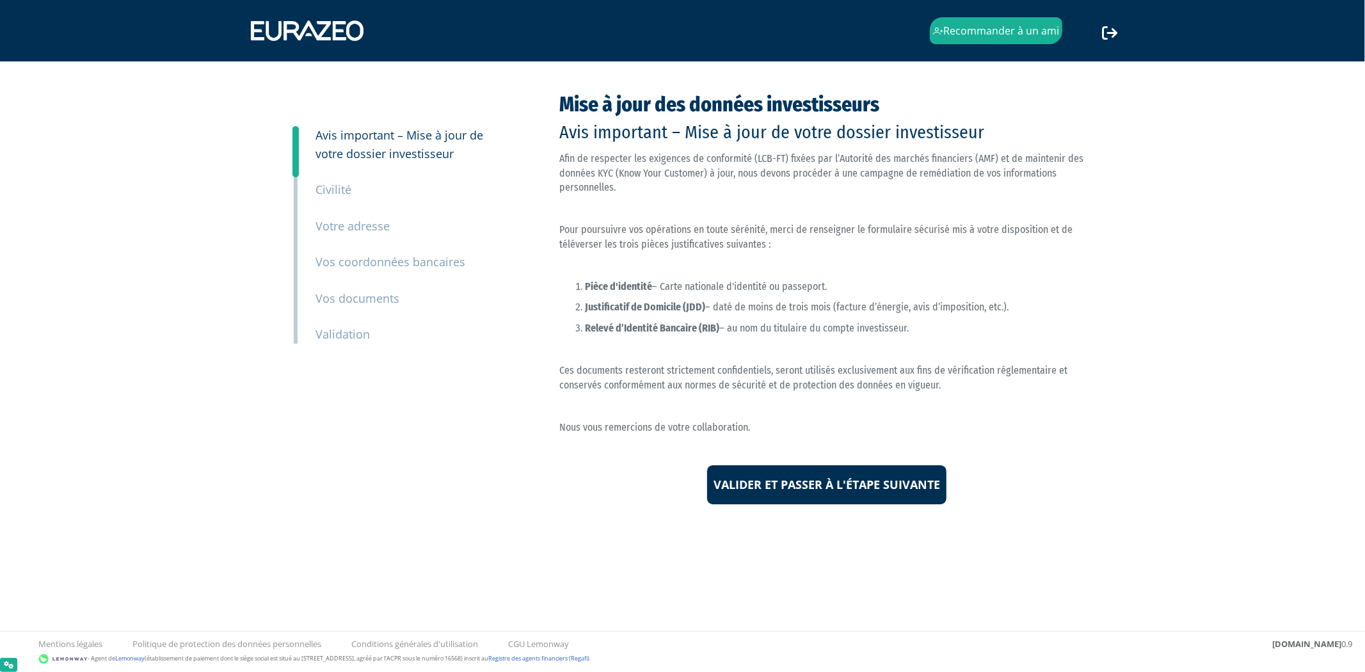
click at [327, 188] on small "Civilité" at bounding box center [334, 189] width 36 height 15
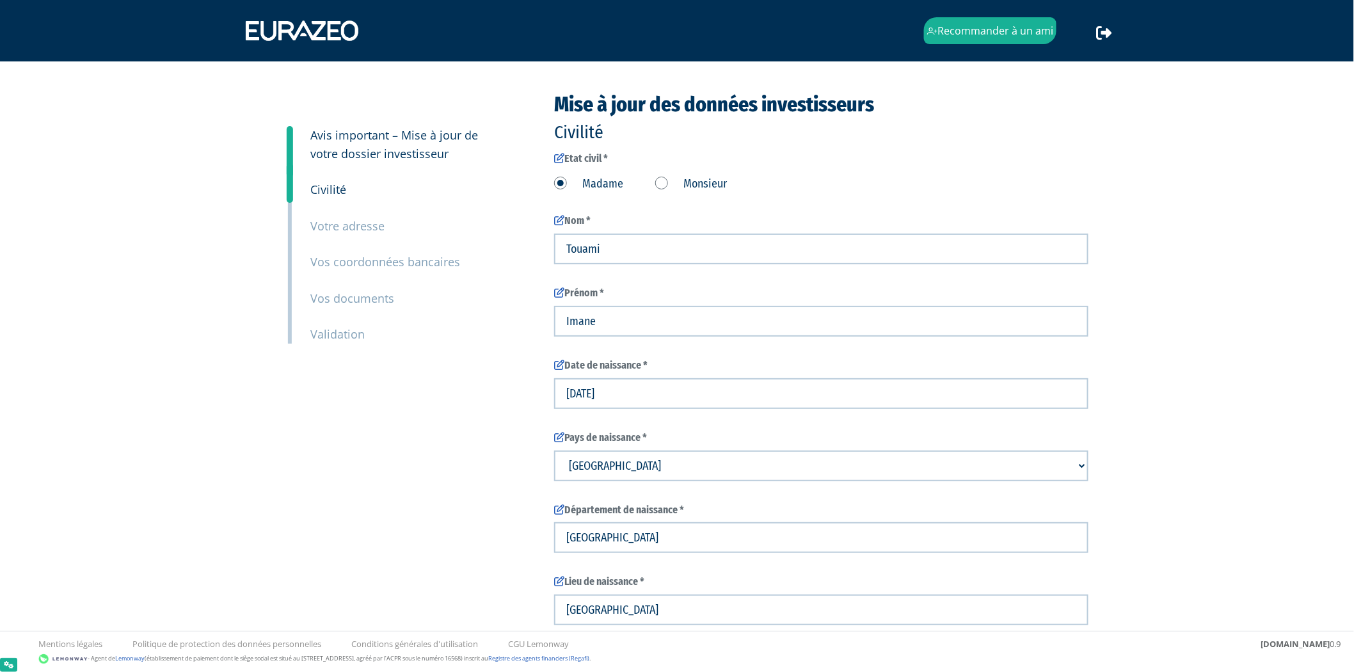
type input "6 13 05 94 49"
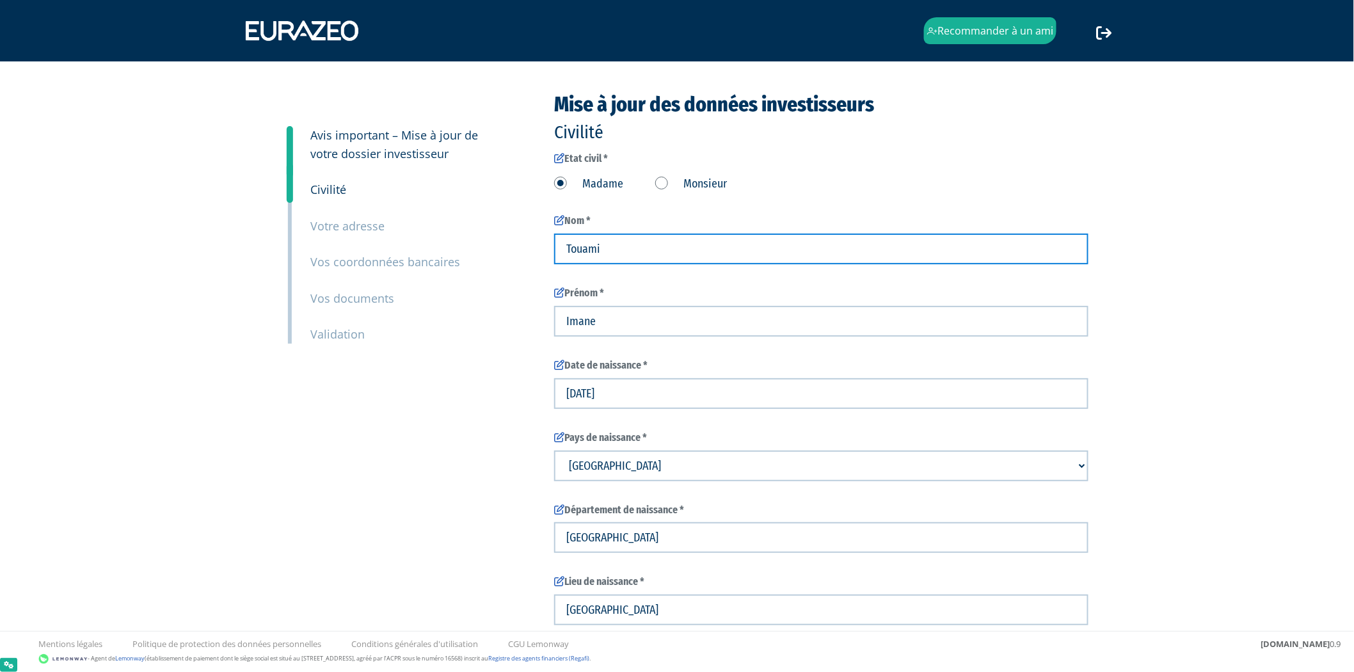
click at [597, 239] on input "Touami" at bounding box center [821, 249] width 534 height 31
type input "Monnard"
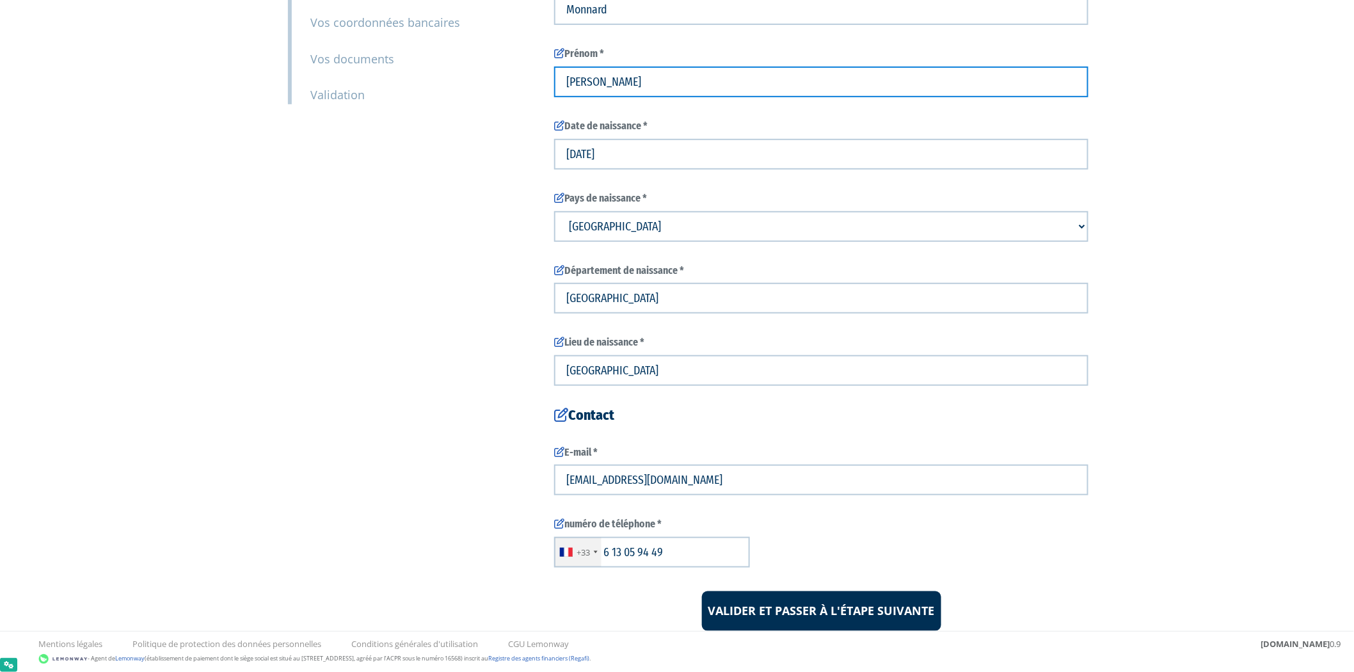
scroll to position [282, 0]
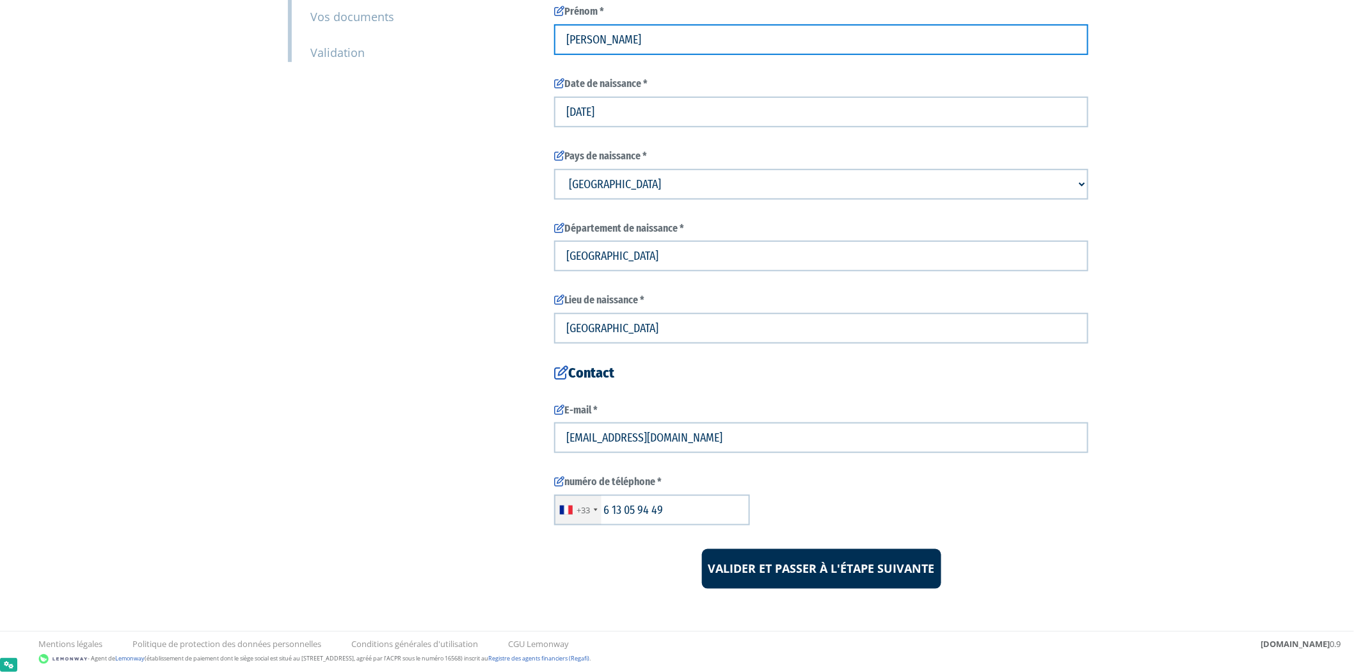
type input "Cedric"
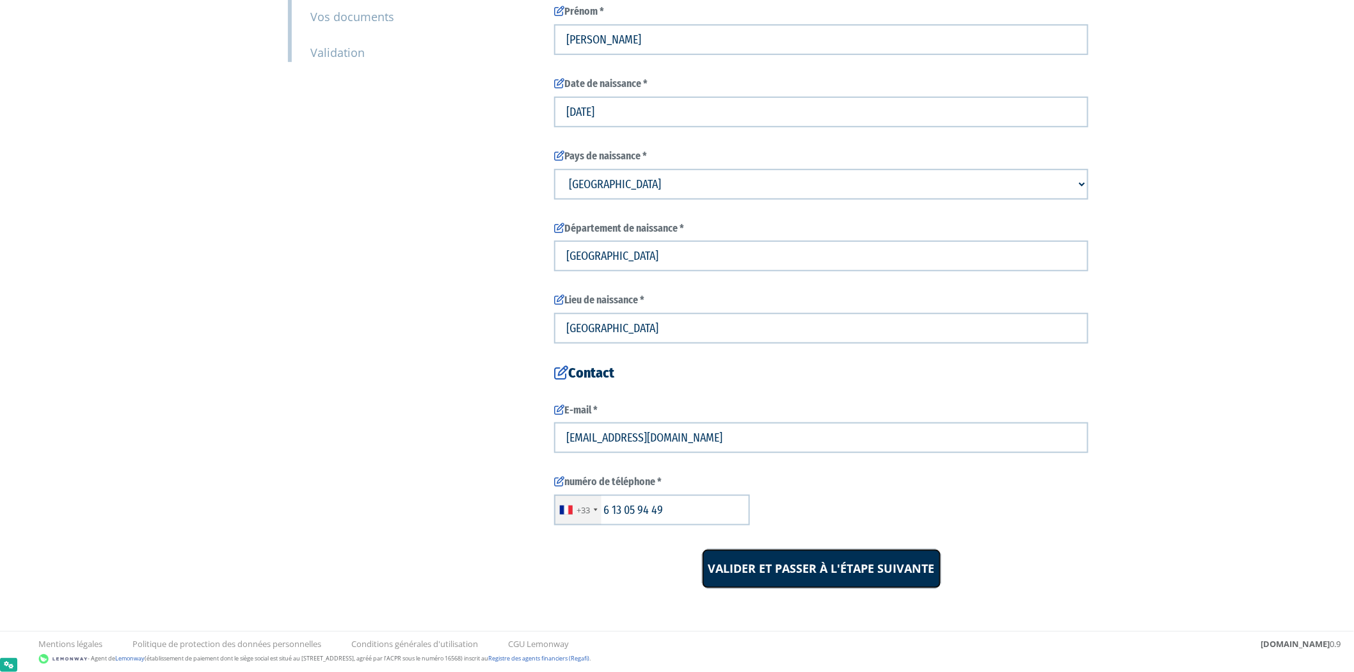
click at [760, 570] on input "Valider et passer à l'étape suivante" at bounding box center [821, 569] width 239 height 40
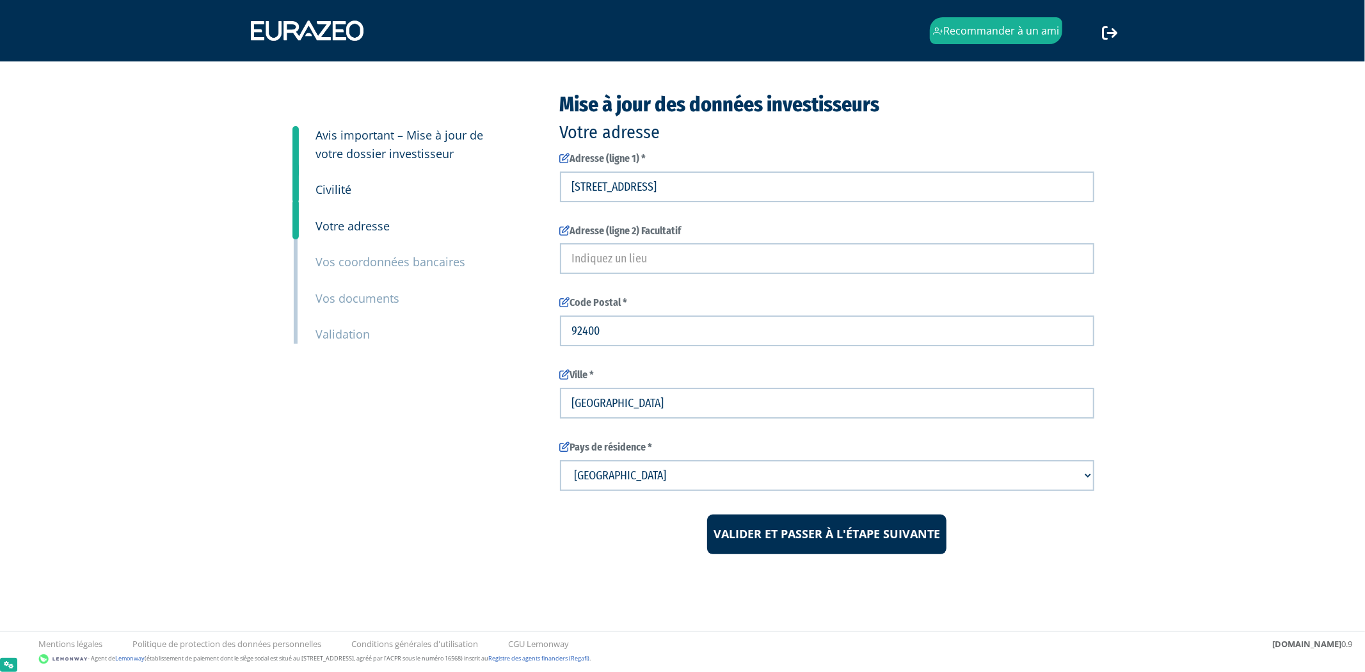
click at [366, 301] on small "Vos documents" at bounding box center [358, 298] width 84 height 15
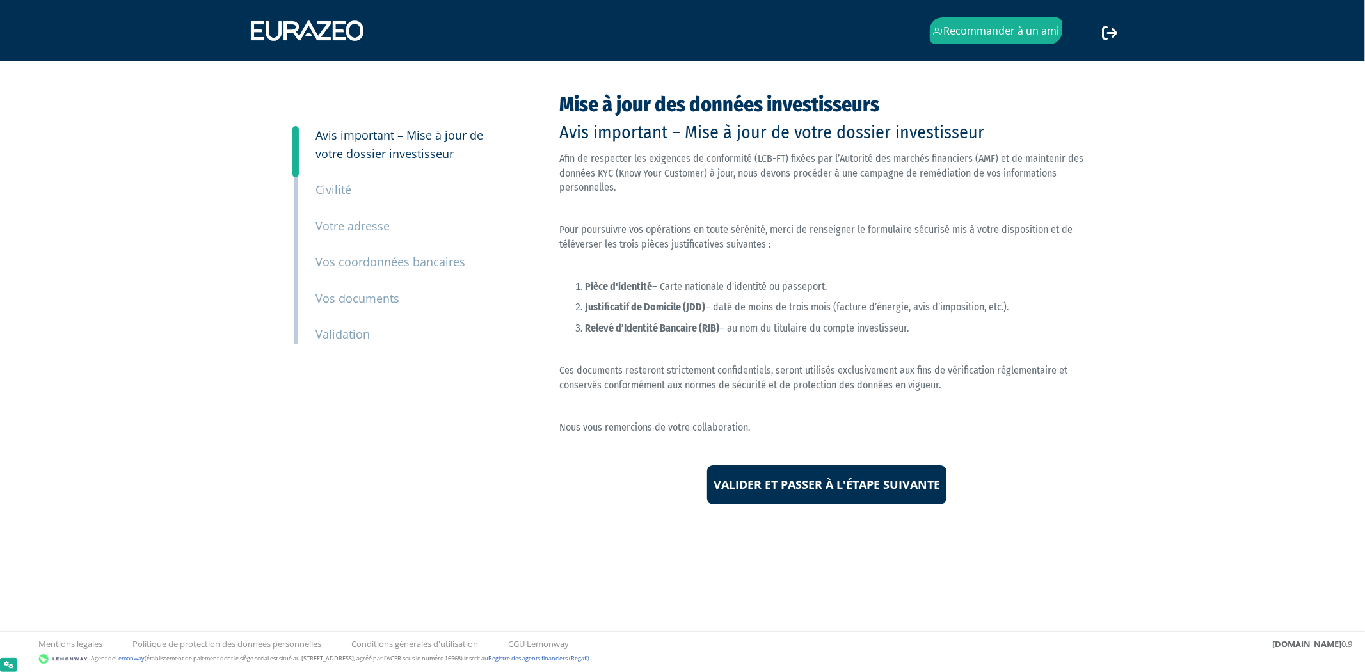
click at [351, 196] on div "4 Civilité" at bounding box center [400, 181] width 187 height 36
click at [341, 193] on small "Civilité" at bounding box center [334, 189] width 36 height 15
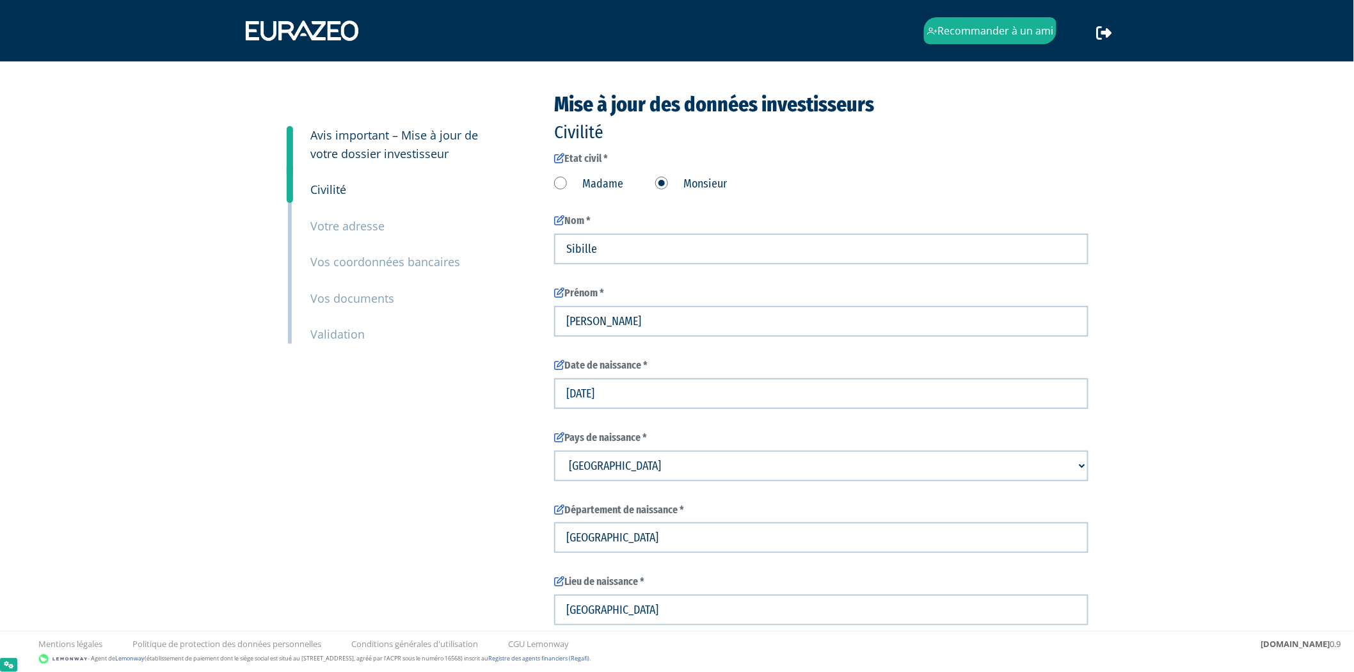
type input "6 13 05 94 49"
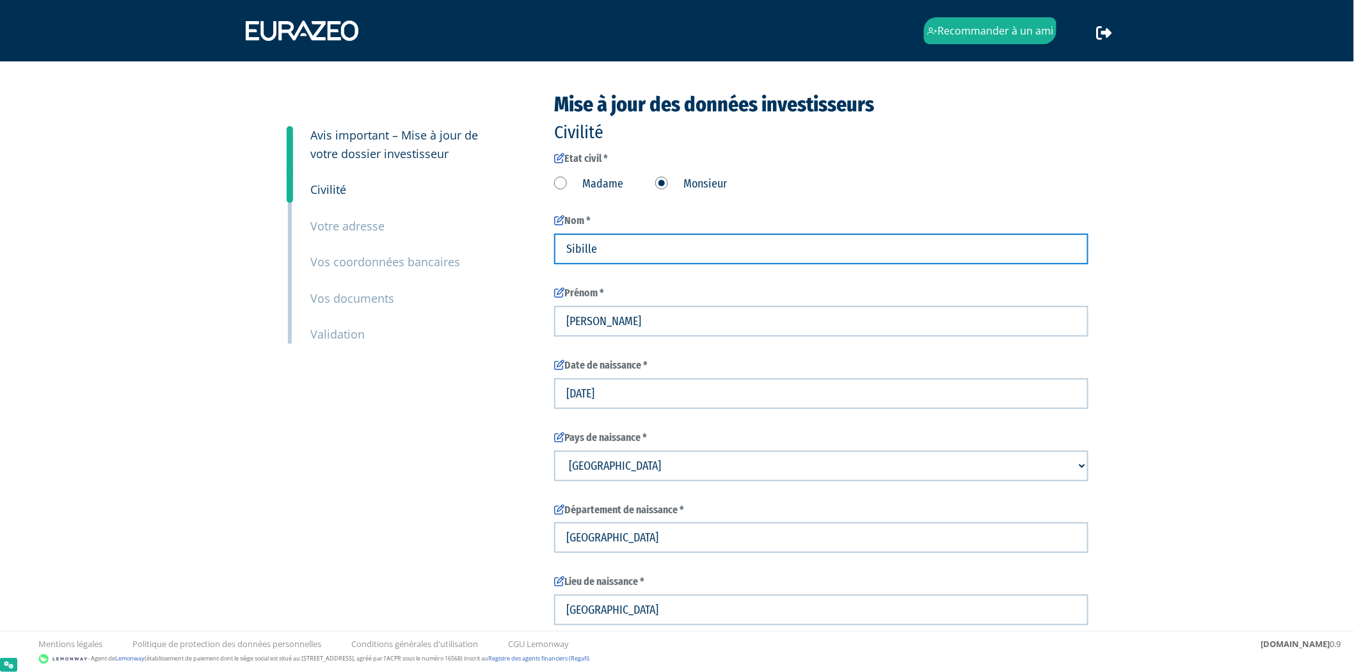
click at [628, 241] on input "Sibille" at bounding box center [821, 249] width 534 height 31
type input "Monnard"
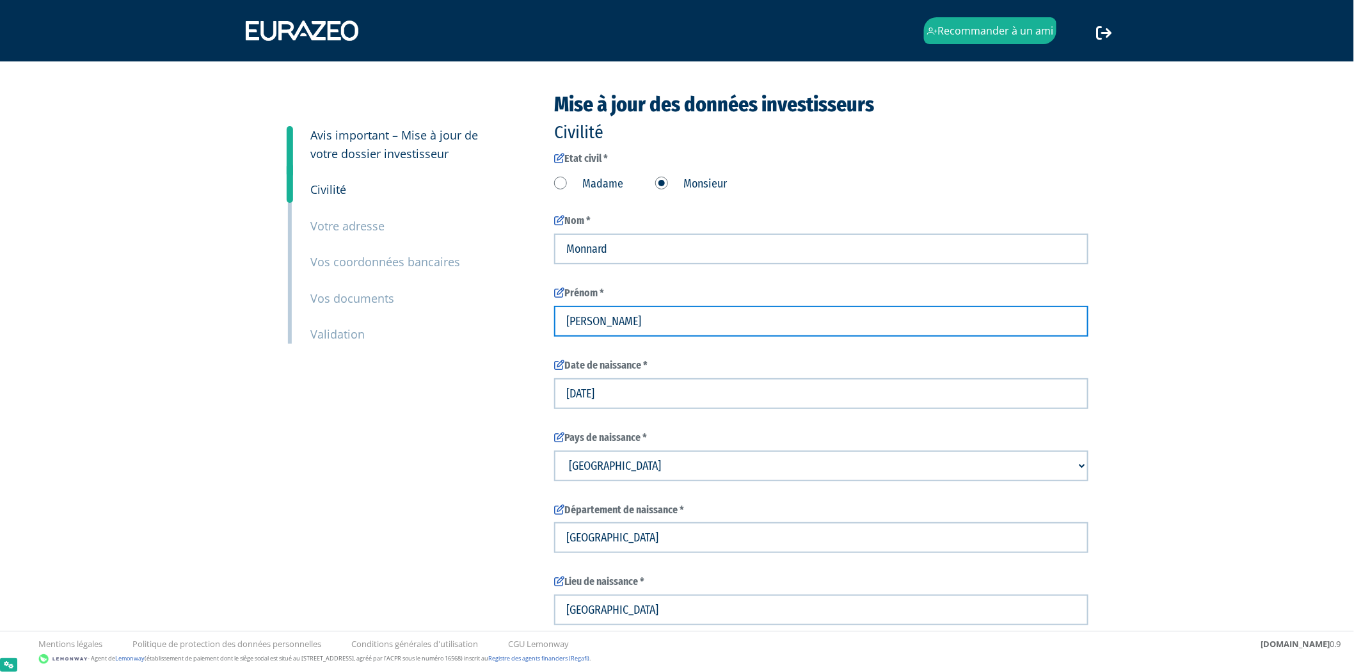
scroll to position [282, 0]
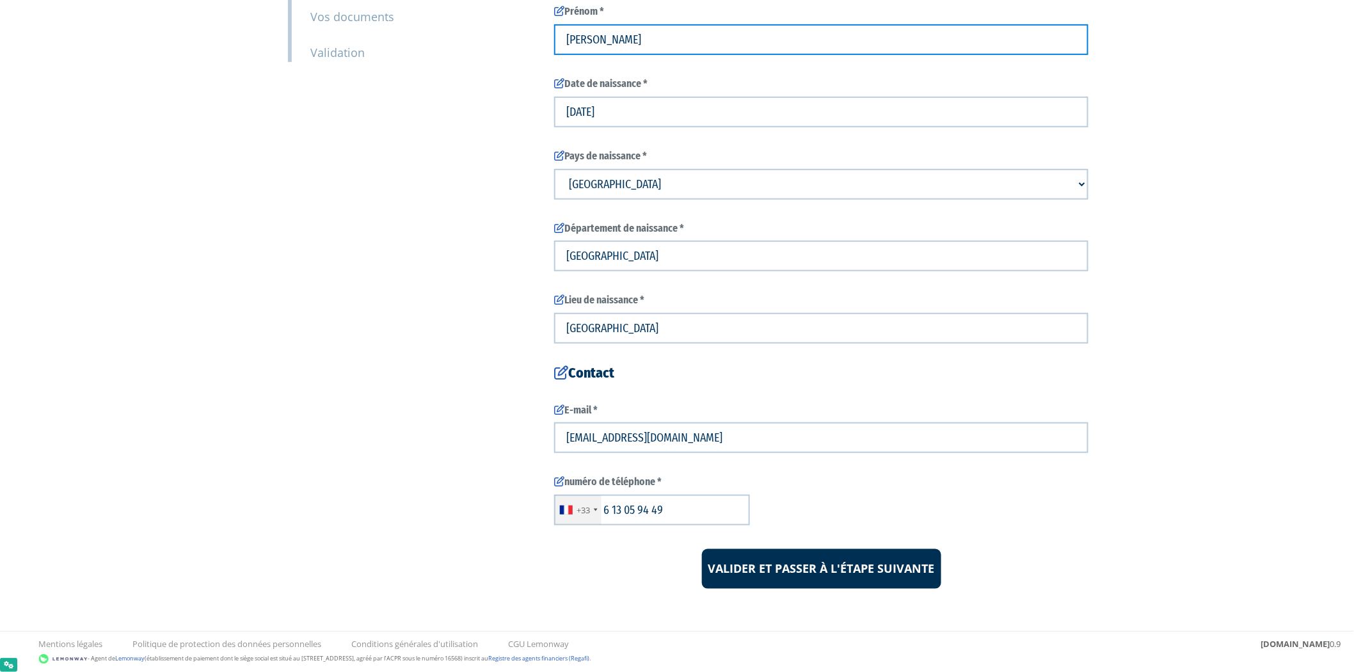
type input "Cédric"
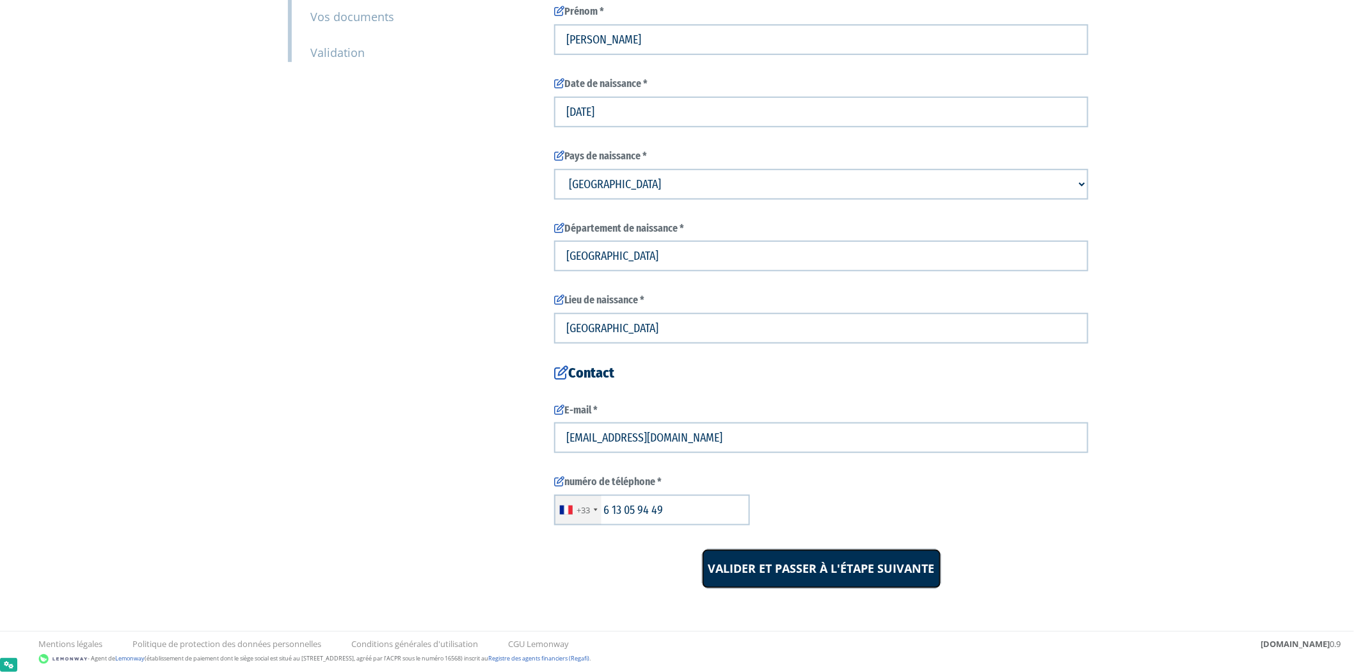
click at [777, 561] on input "Valider et passer à l'étape suivante" at bounding box center [821, 569] width 239 height 40
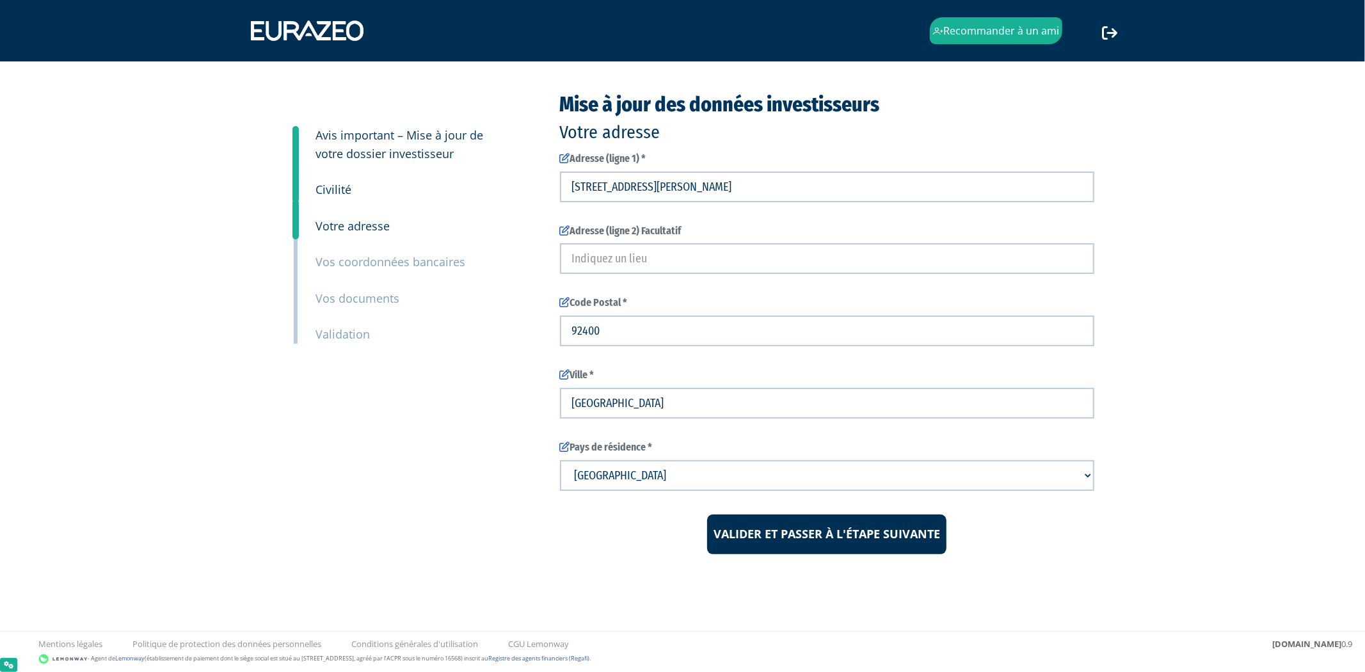
click at [360, 295] on small "Vos documents" at bounding box center [358, 298] width 84 height 15
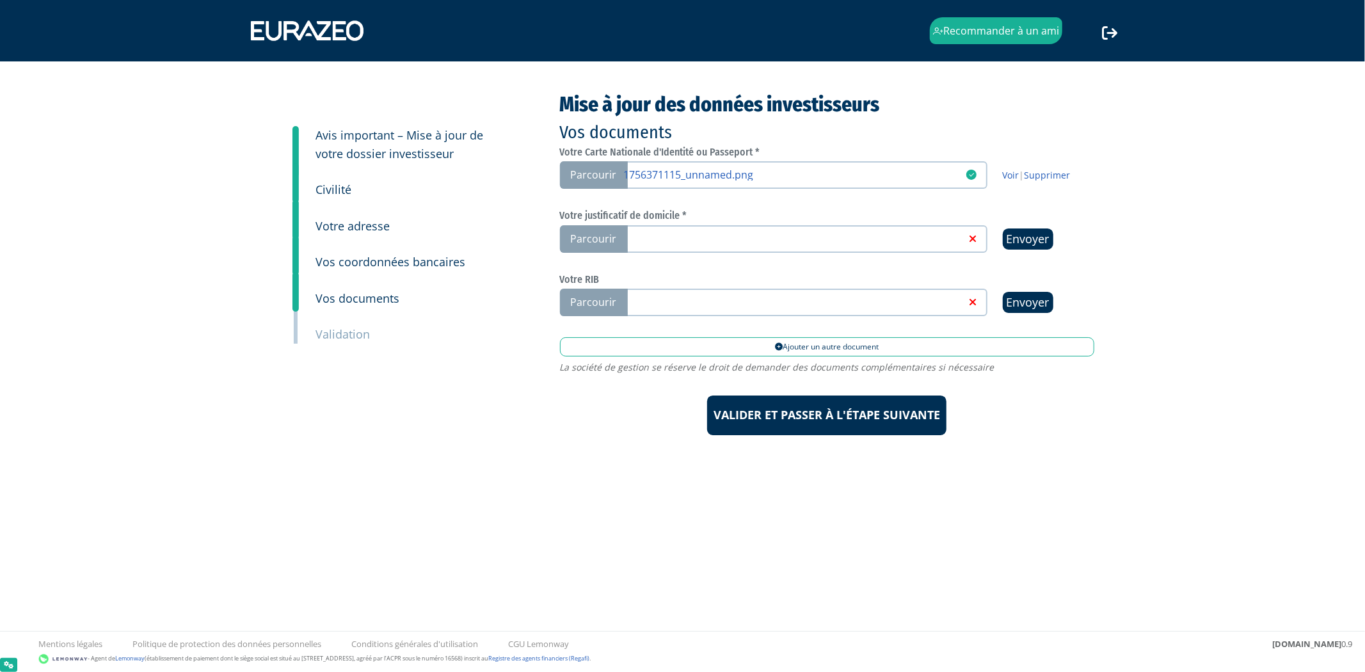
click at [724, 244] on label "Parcourir" at bounding box center [774, 239] width 428 height 28
click at [0, 0] on input "Parcourir" at bounding box center [0, 0] width 0 height 0
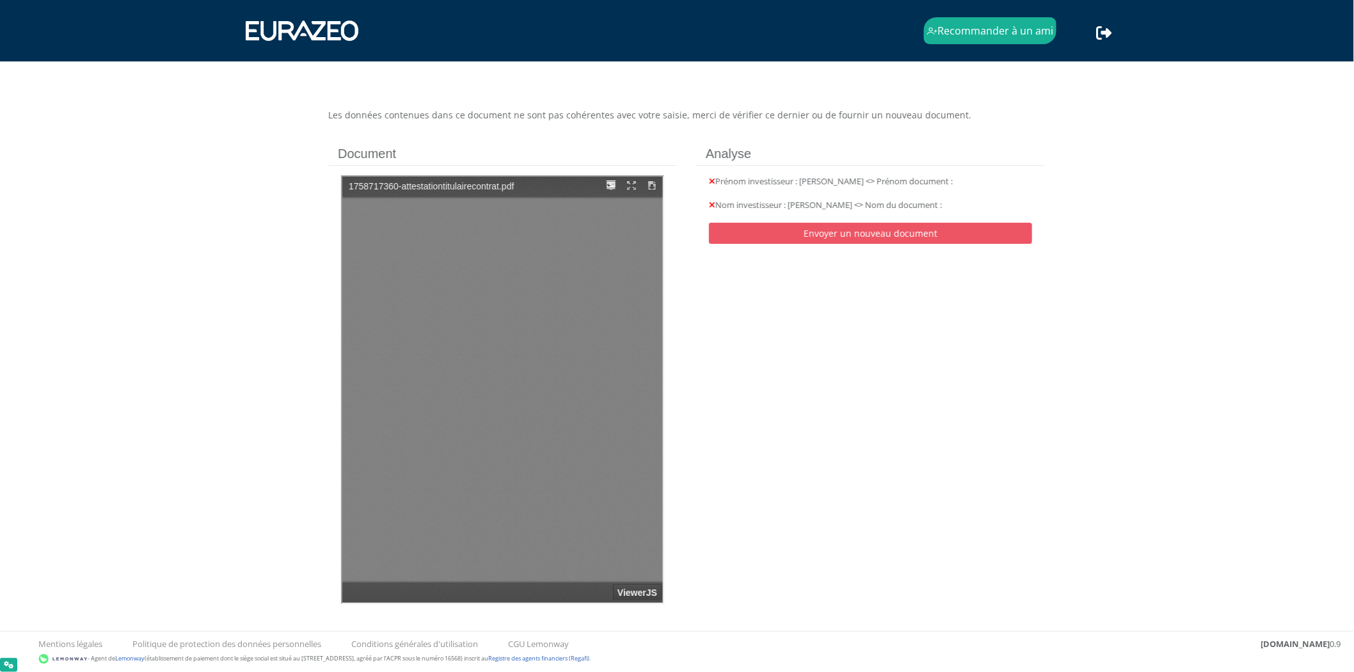
type input "1"
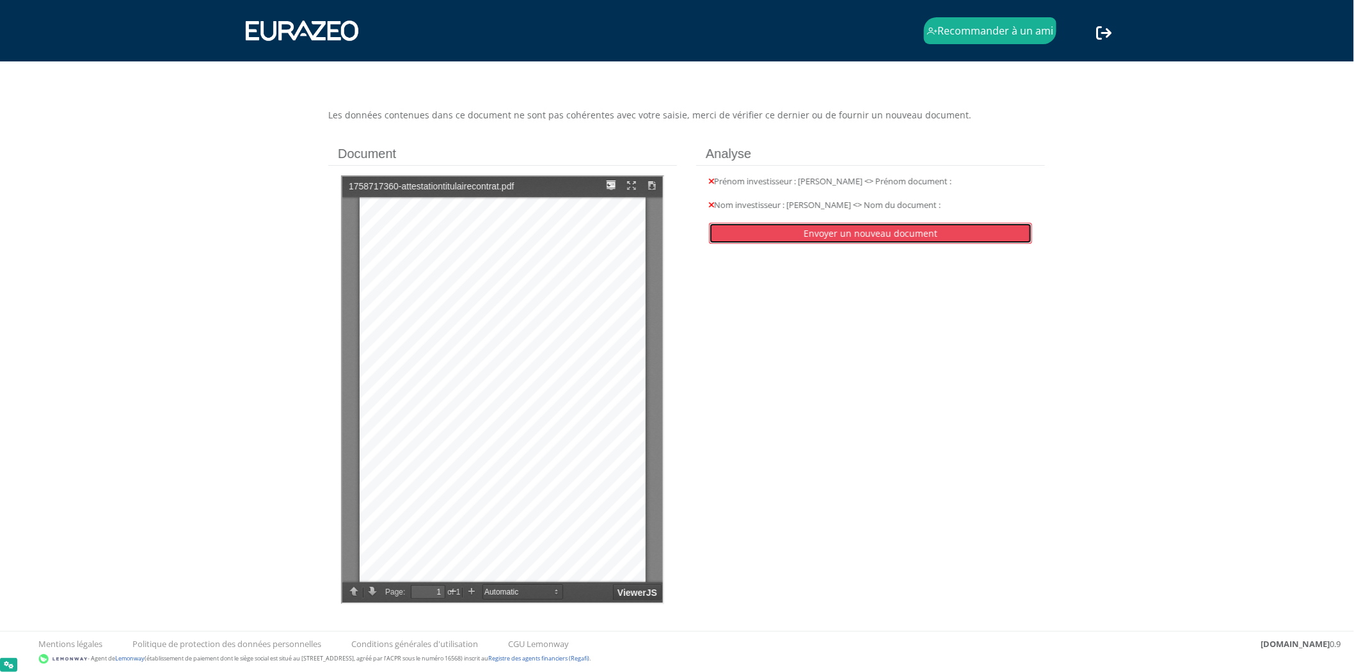
click at [842, 239] on link "Envoyer un nouveau document" at bounding box center [870, 233] width 323 height 21
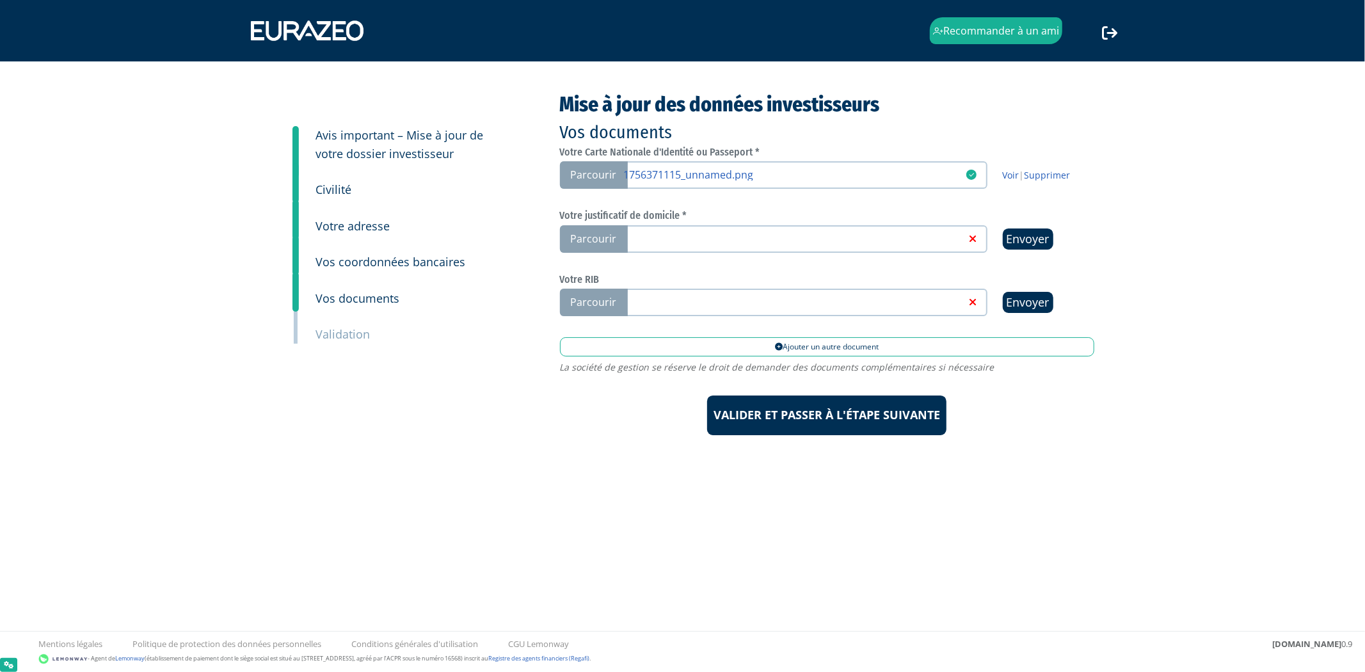
click at [842, 239] on link at bounding box center [795, 238] width 342 height 13
click at [0, 0] on input "Parcourir" at bounding box center [0, 0] width 0 height 0
click at [336, 195] on small "Civilité" at bounding box center [334, 189] width 36 height 15
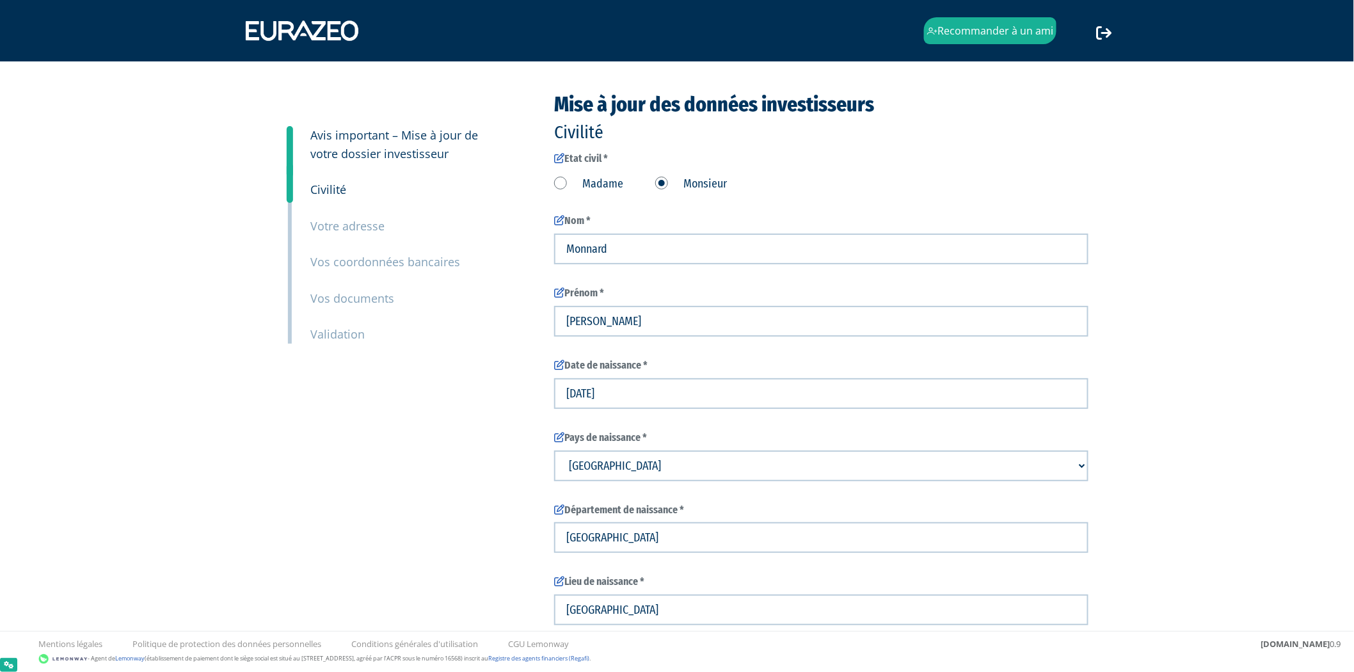
click at [360, 300] on small "Vos documents" at bounding box center [352, 298] width 84 height 15
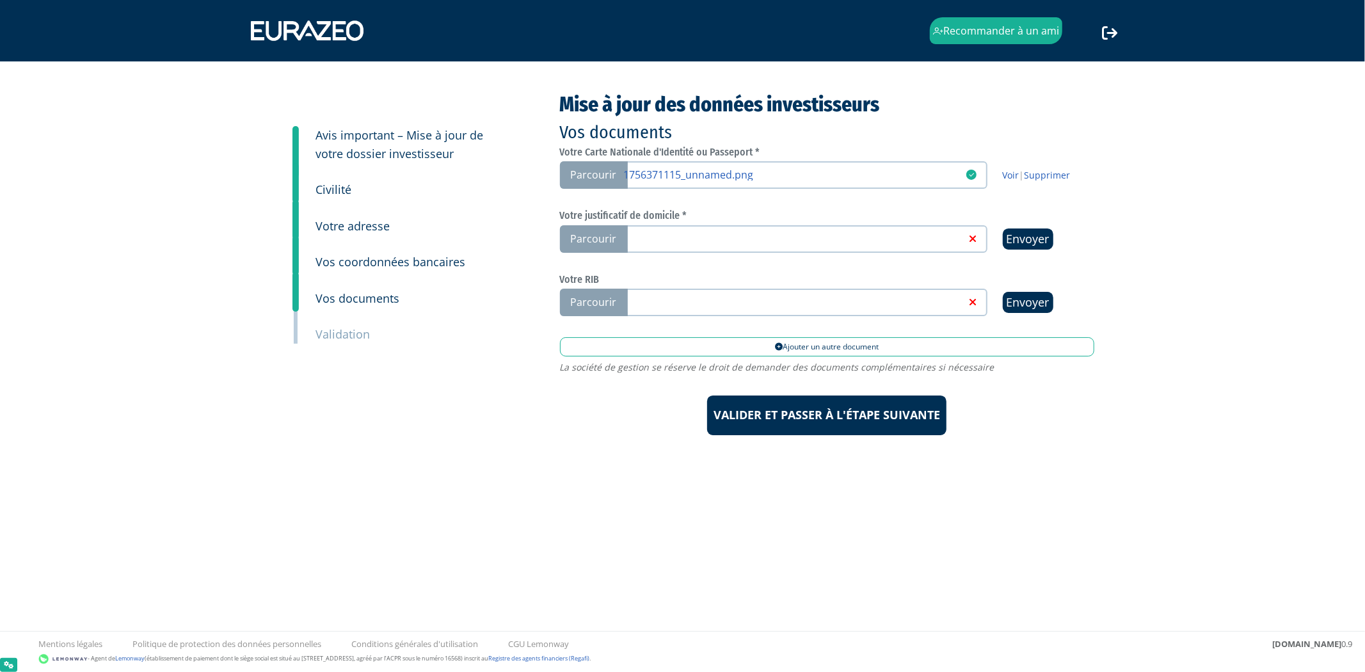
click at [611, 227] on span "Parcourir" at bounding box center [594, 239] width 68 height 28
click at [0, 0] on input "Parcourir" at bounding box center [0, 0] width 0 height 0
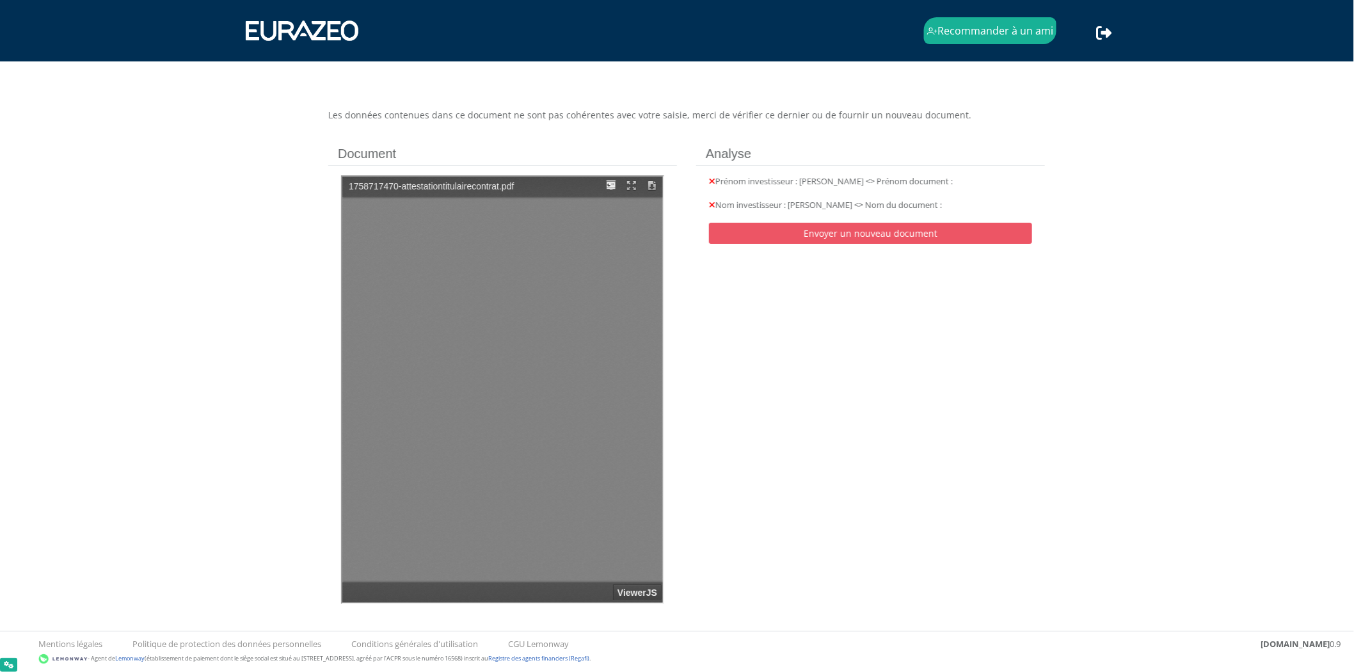
type input "1"
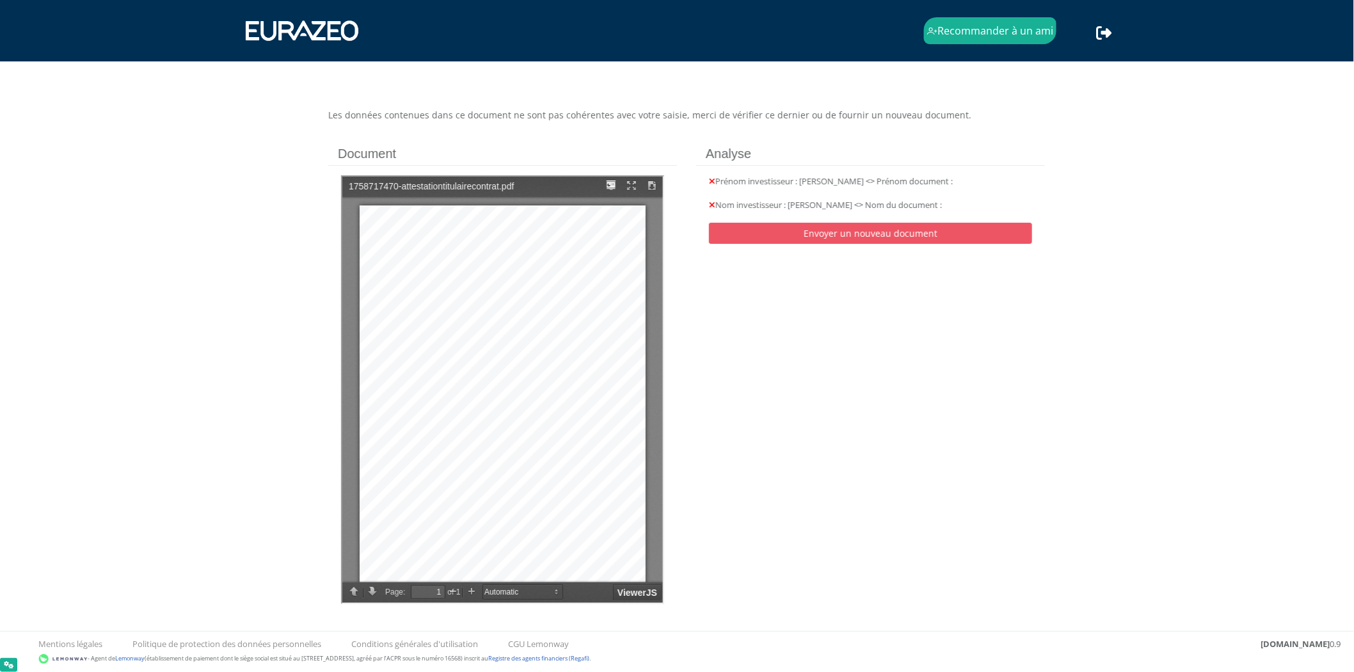
scroll to position [8, 0]
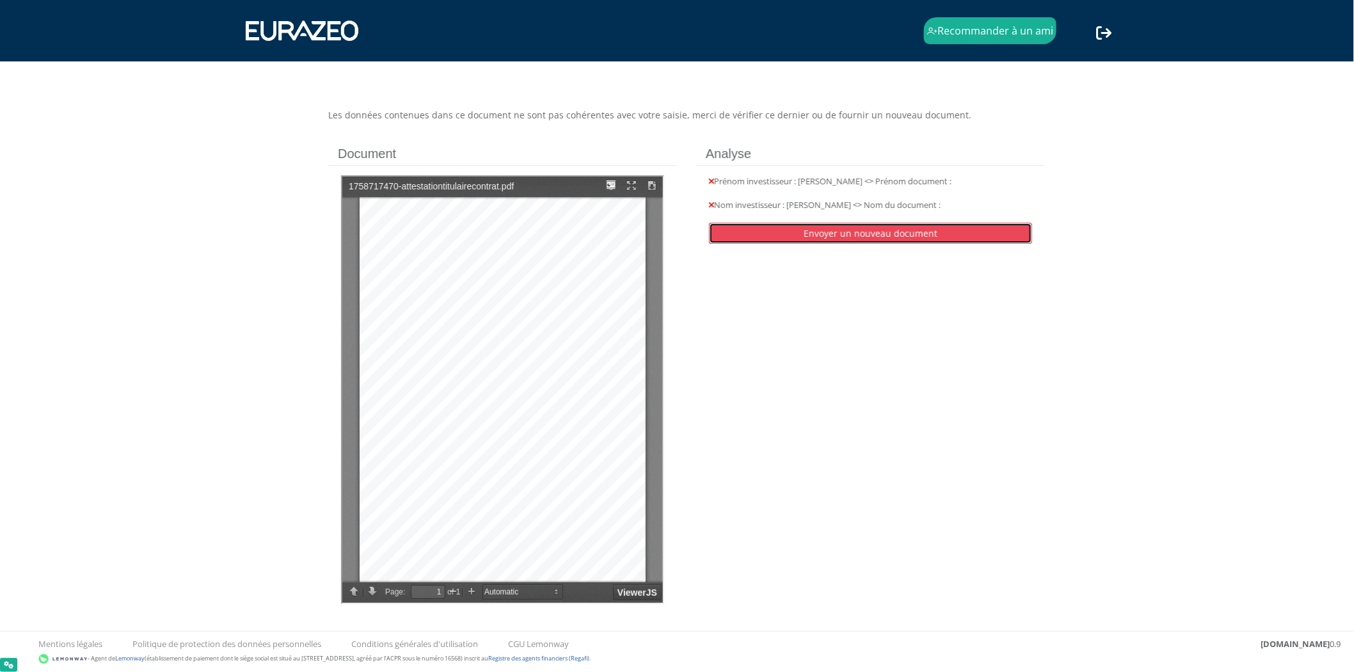
click at [741, 242] on link "Envoyer un nouveau document" at bounding box center [870, 233] width 323 height 21
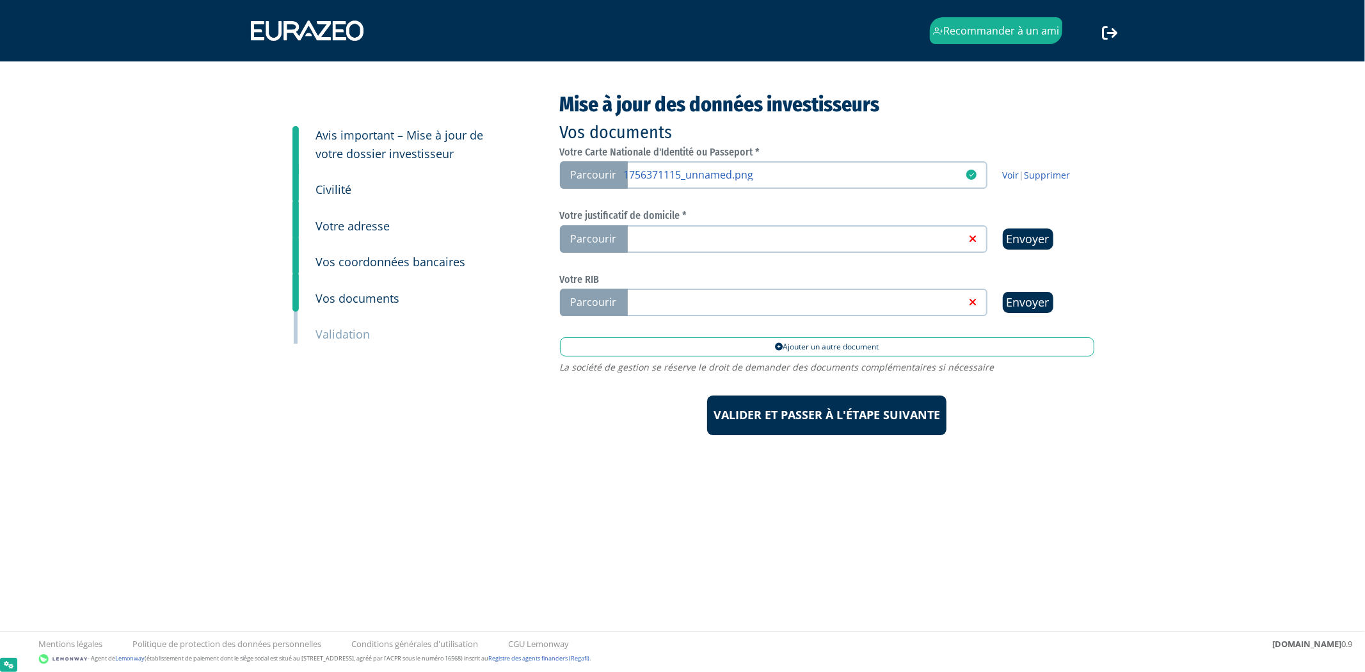
click at [335, 193] on small "Civilité" at bounding box center [334, 189] width 36 height 15
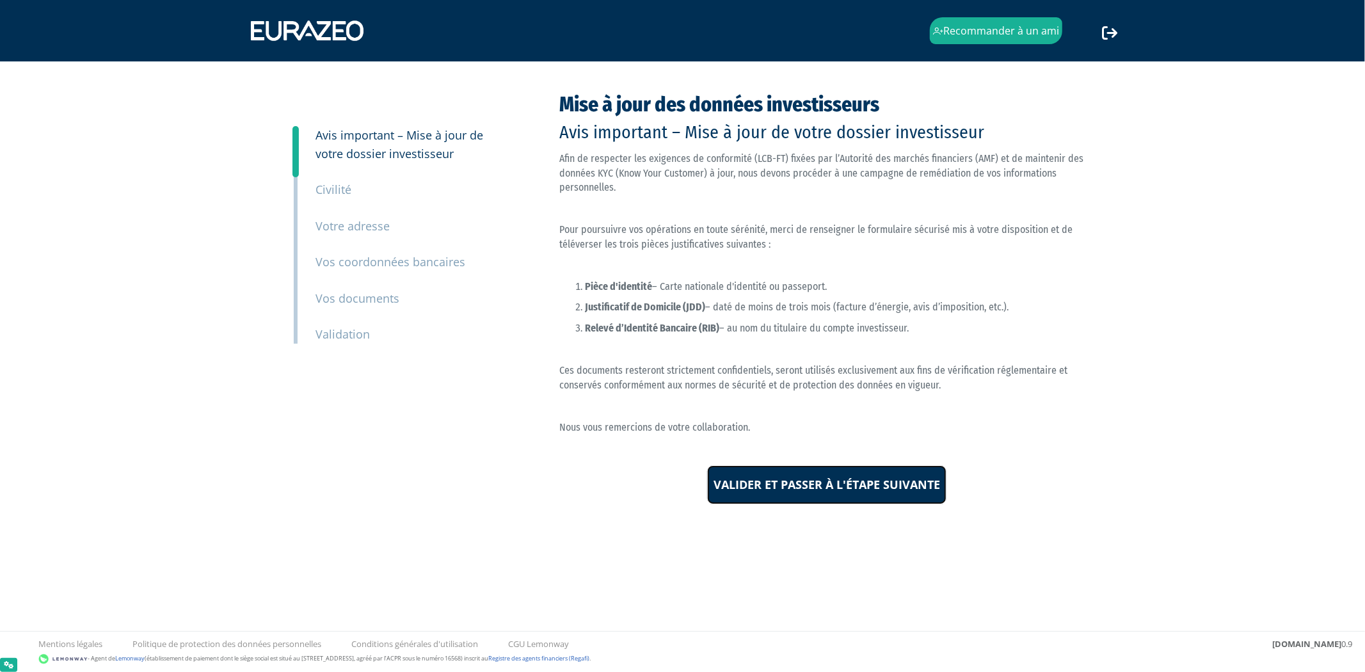
click at [783, 501] on input "Valider et passer à l'étape suivante" at bounding box center [826, 485] width 239 height 40
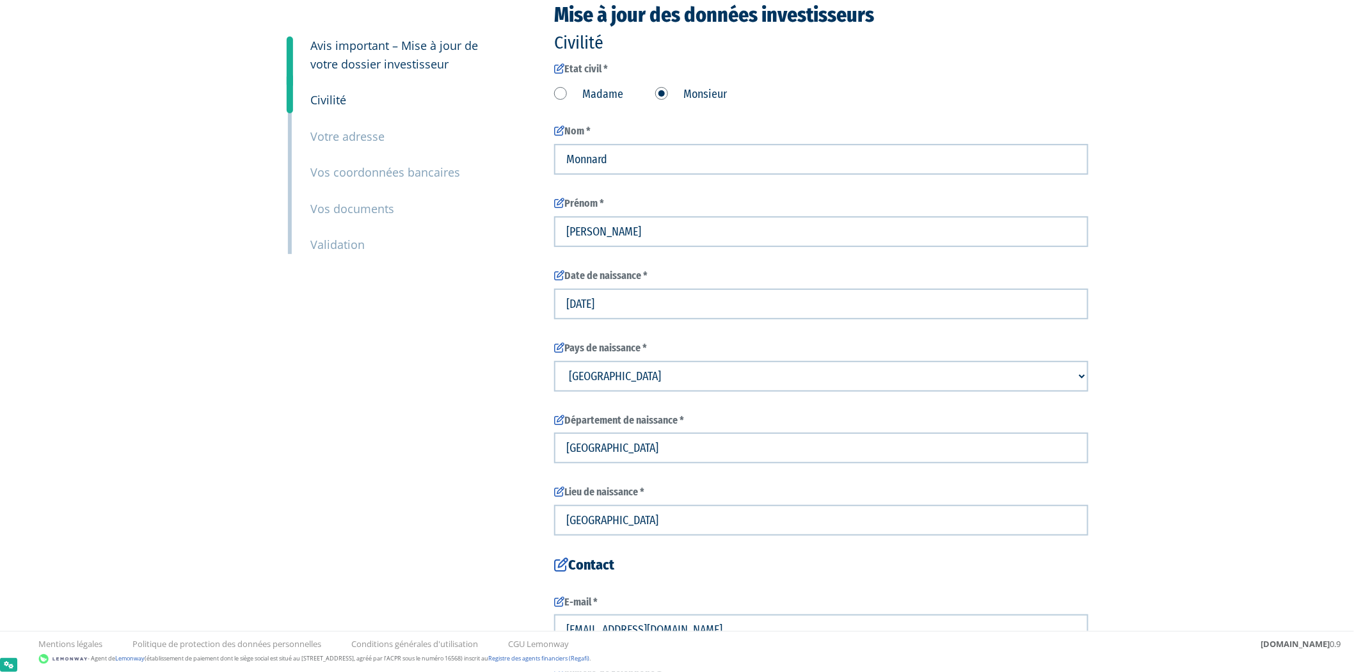
scroll to position [97, 0]
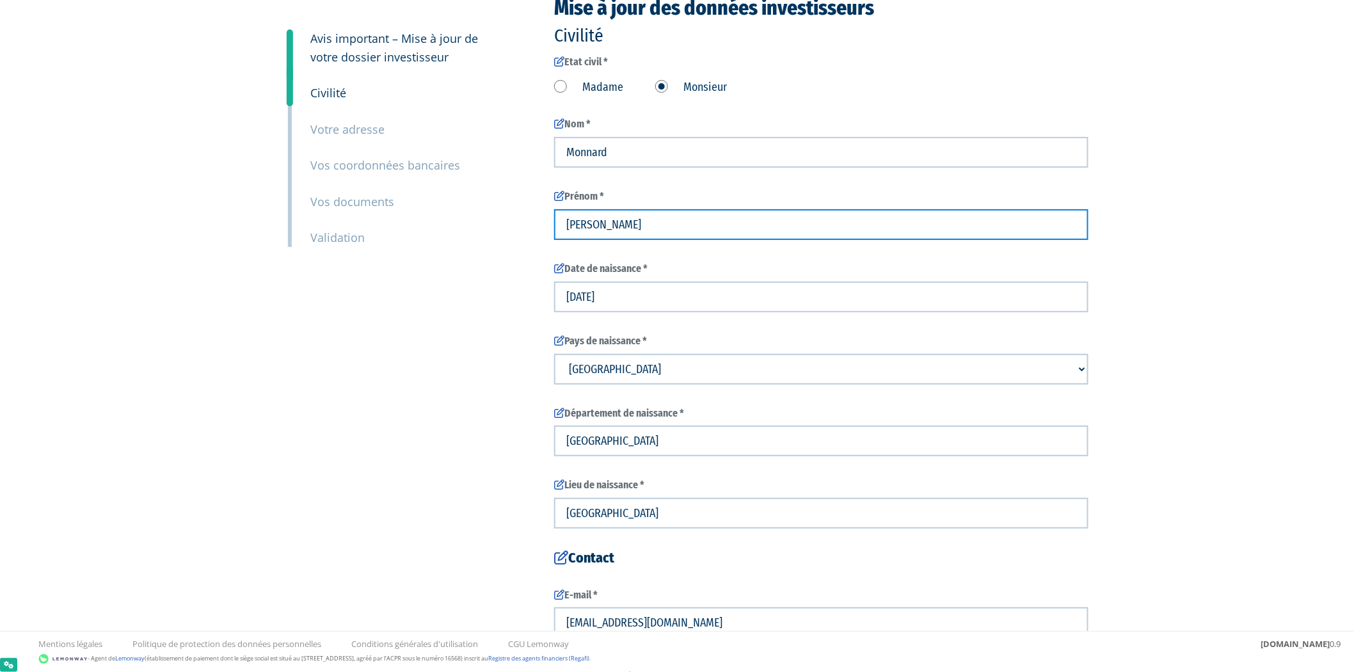
click at [580, 221] on input "[PERSON_NAME]" at bounding box center [821, 224] width 534 height 31
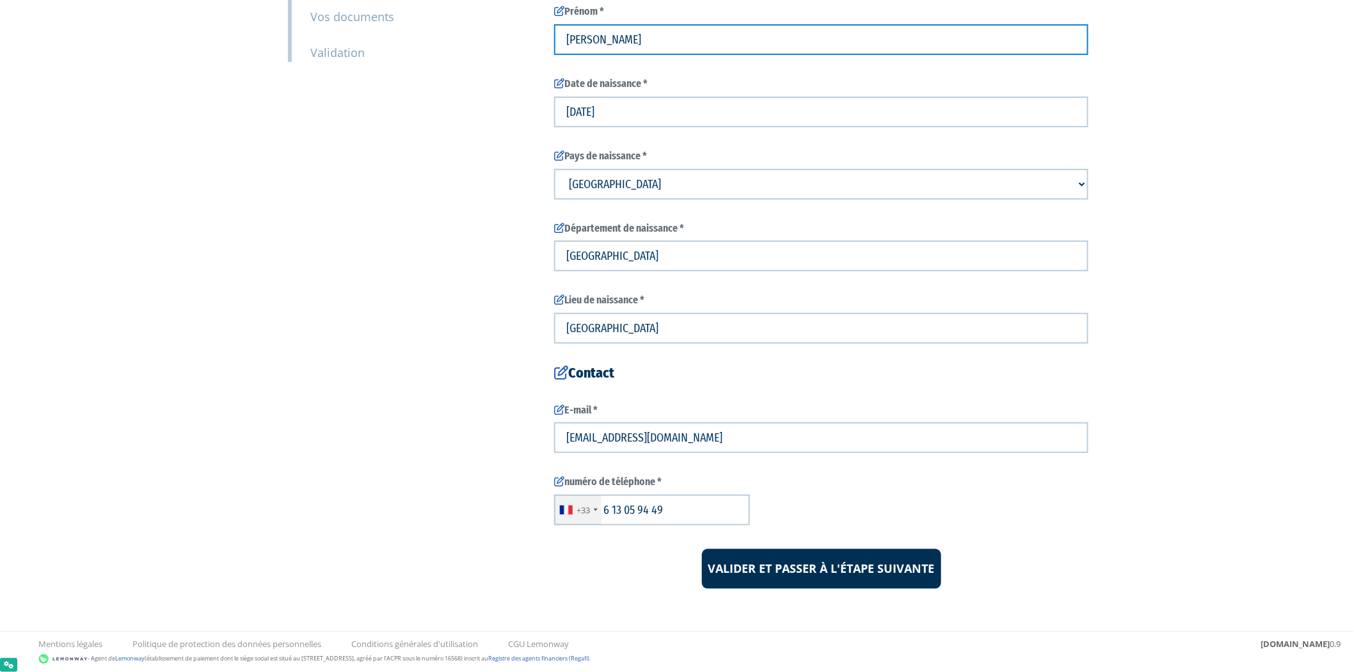
type input "[PERSON_NAME]"
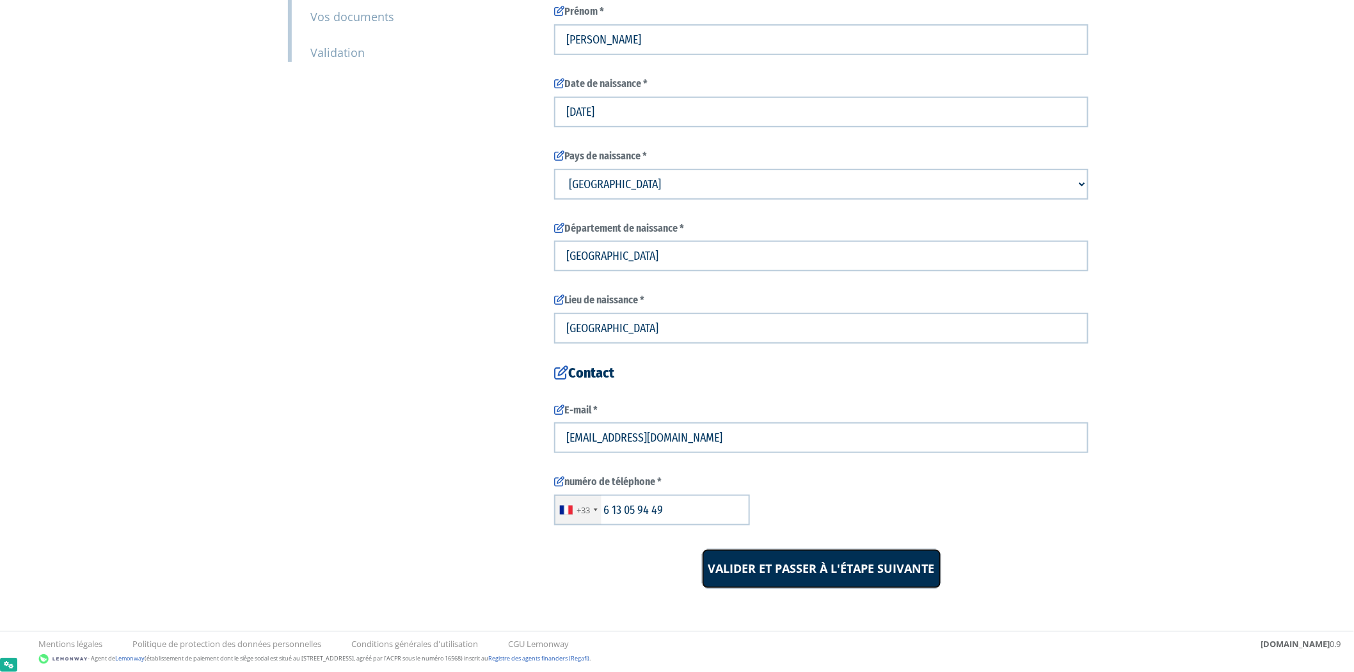
click at [805, 561] on input "Valider et passer à l'étape suivante" at bounding box center [821, 569] width 239 height 40
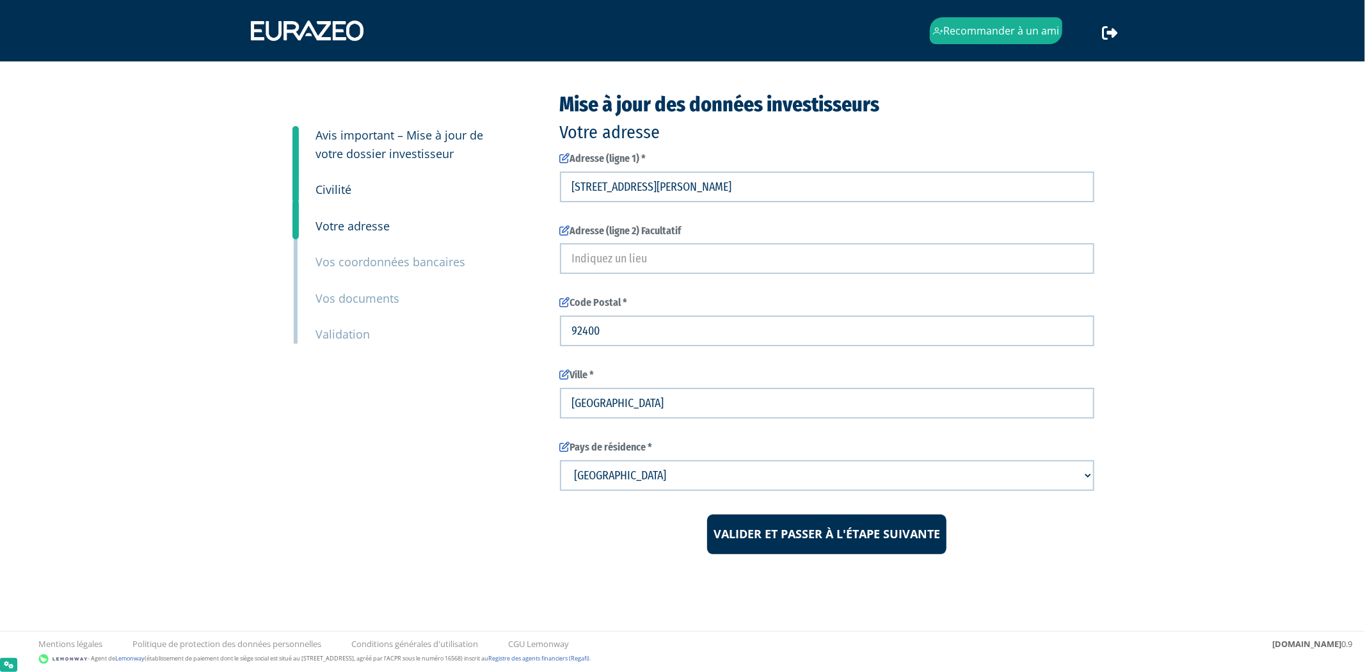
click at [807, 559] on div "3 Avis important – Mise à jour de votre dossier investisseur 4 Civilité 5 Votre…" at bounding box center [683, 323] width 804 height 525
click at [821, 510] on form "Adresse (ligne 1) * [STREET_ADDRESS][PERSON_NAME] 92400 [GEOGRAPHIC_DATA]" at bounding box center [827, 353] width 534 height 403
click at [816, 527] on input "Valider et passer à l'étape suivante" at bounding box center [826, 535] width 239 height 40
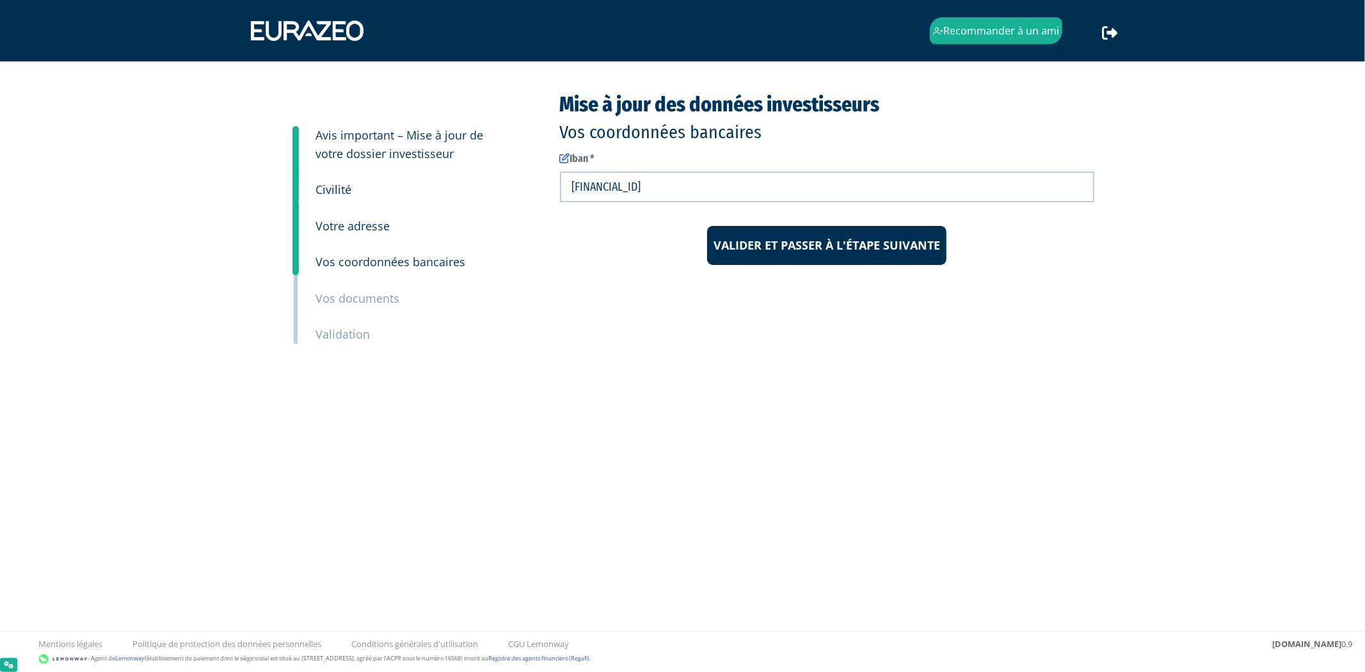
click at [816, 481] on html "Recommander à un ami Déconnexion 3" at bounding box center [682, 240] width 1365 height 481
click at [814, 247] on input "Valider et passer à l'étape suivante" at bounding box center [826, 246] width 239 height 40
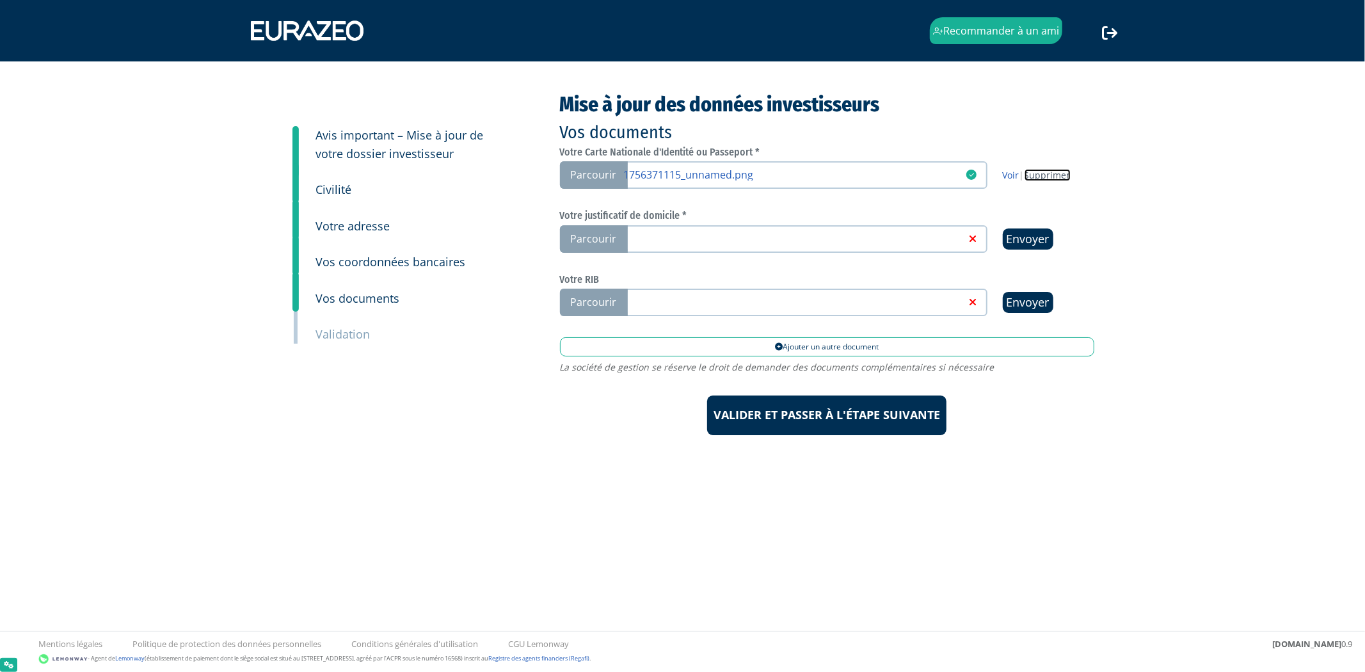
click at [1052, 181] on link "Supprimer" at bounding box center [1048, 175] width 46 height 12
click at [775, 232] on link at bounding box center [795, 238] width 342 height 13
click at [0, 0] on input "Parcourir" at bounding box center [0, 0] width 0 height 0
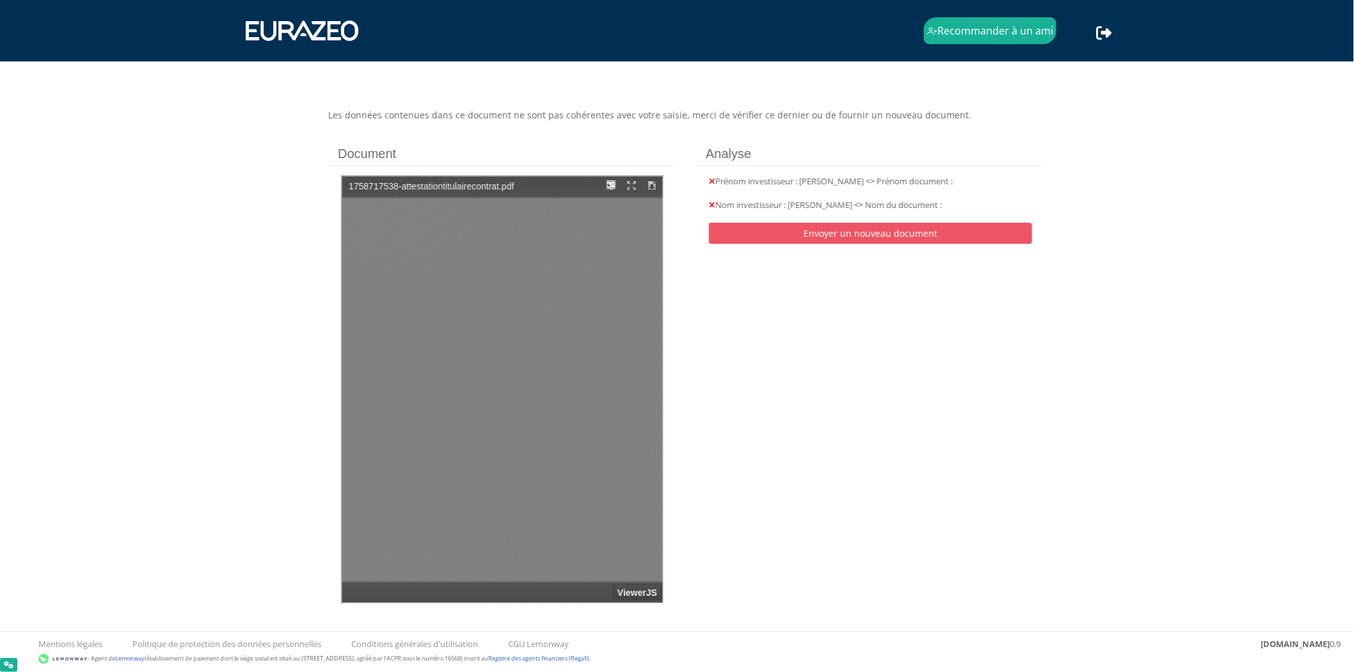
type input "1"
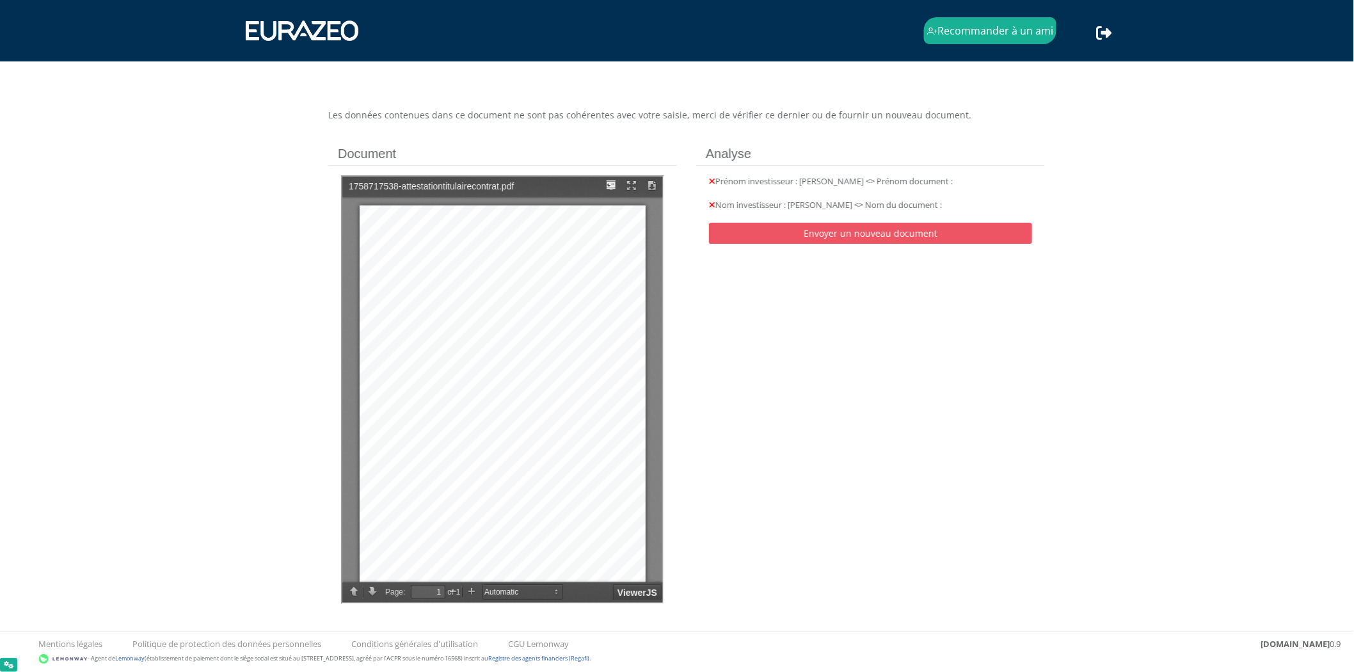
scroll to position [8, 0]
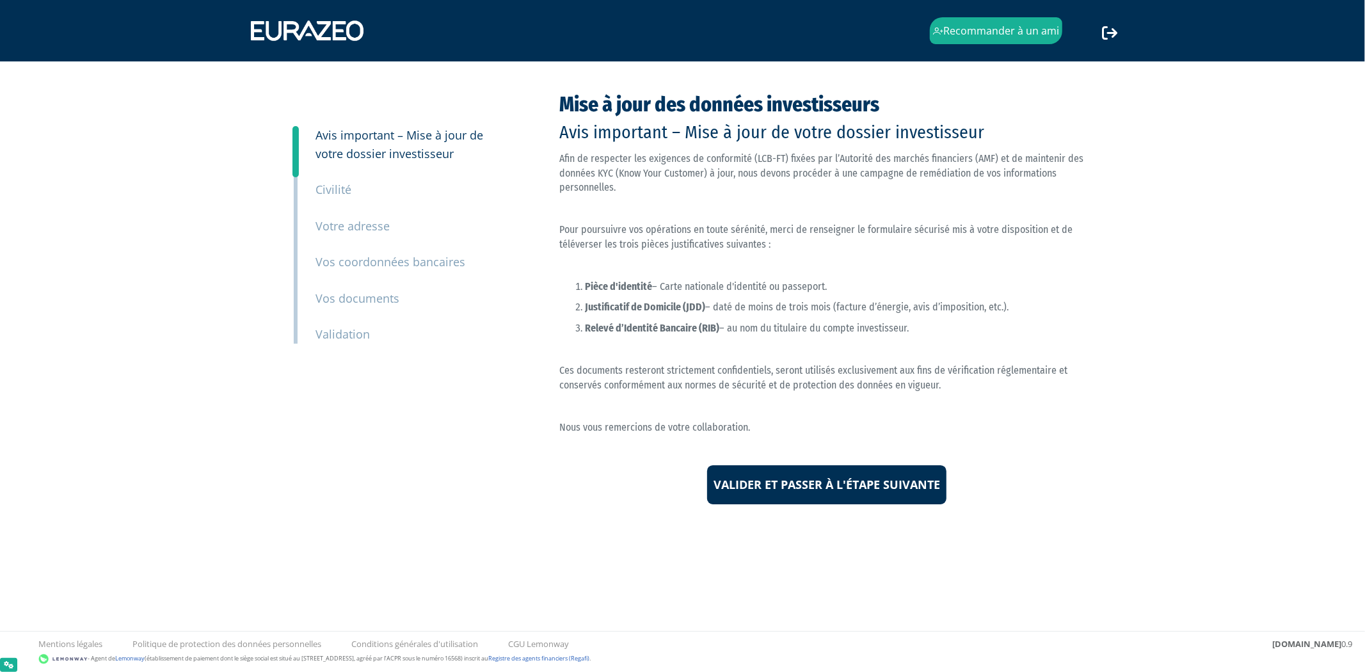
click at [335, 333] on small "Validation" at bounding box center [343, 333] width 54 height 15
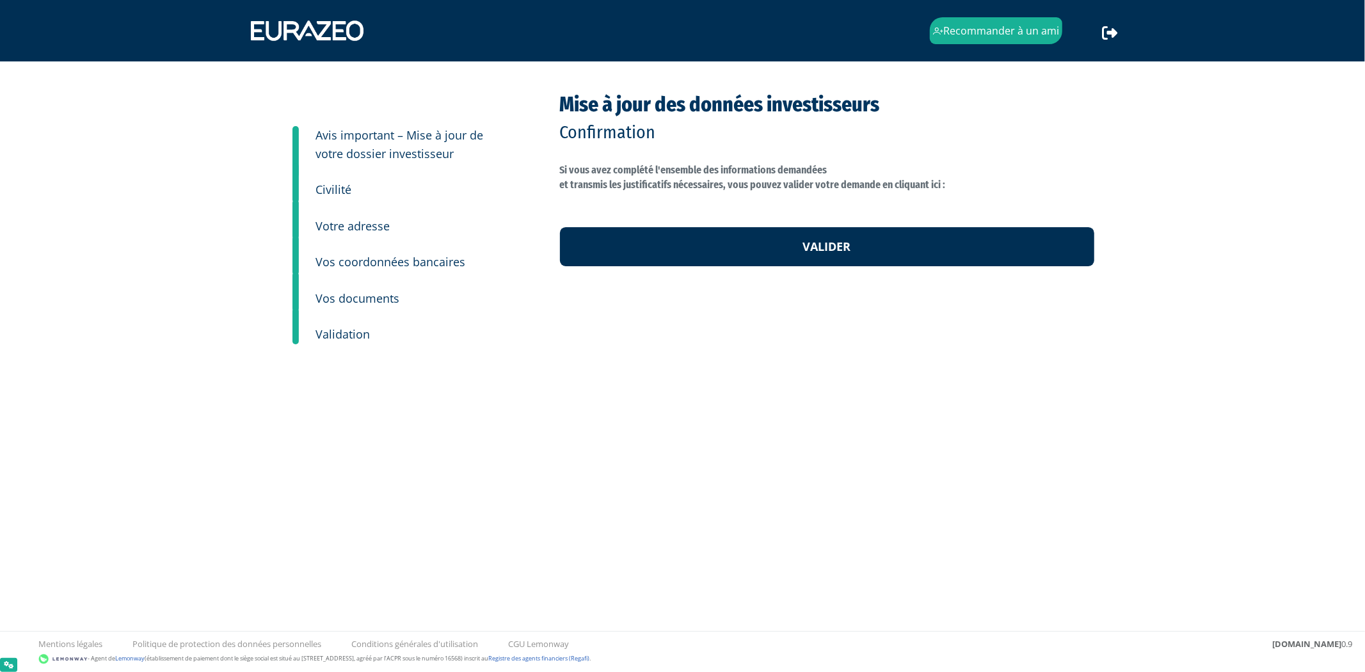
click at [387, 304] on small "Vos documents" at bounding box center [358, 298] width 84 height 15
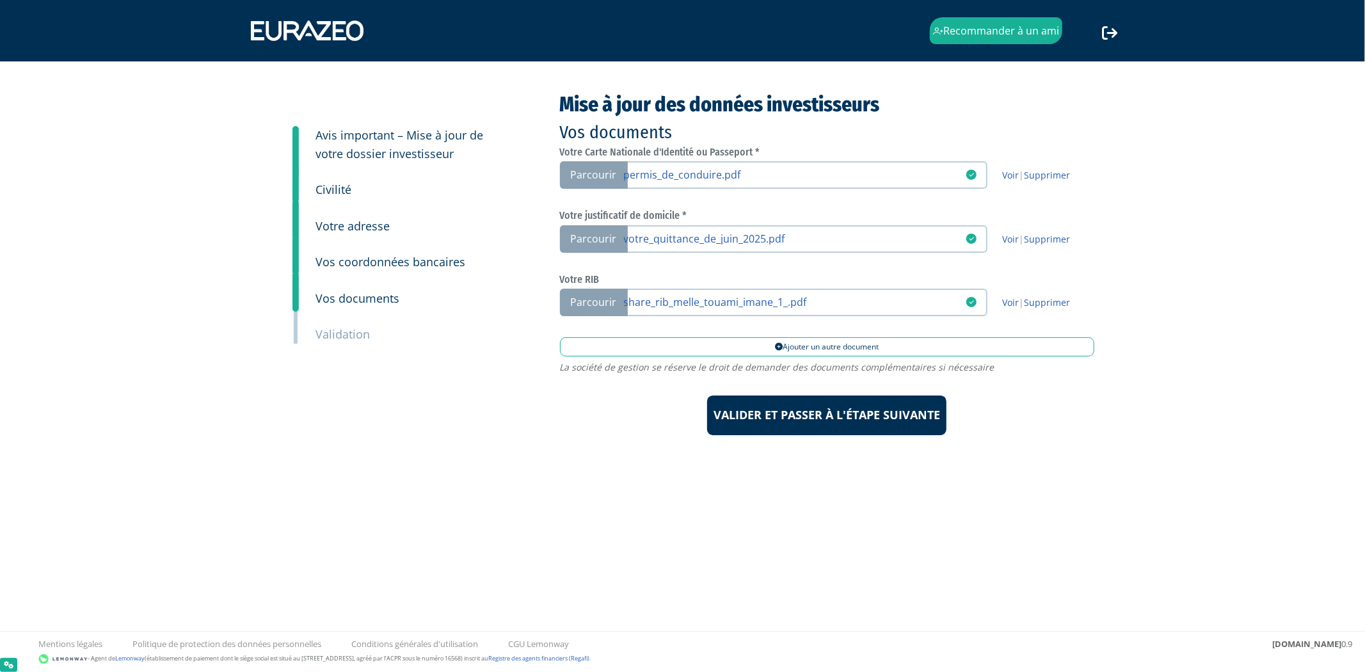
click at [357, 328] on small "Validation" at bounding box center [343, 333] width 54 height 15
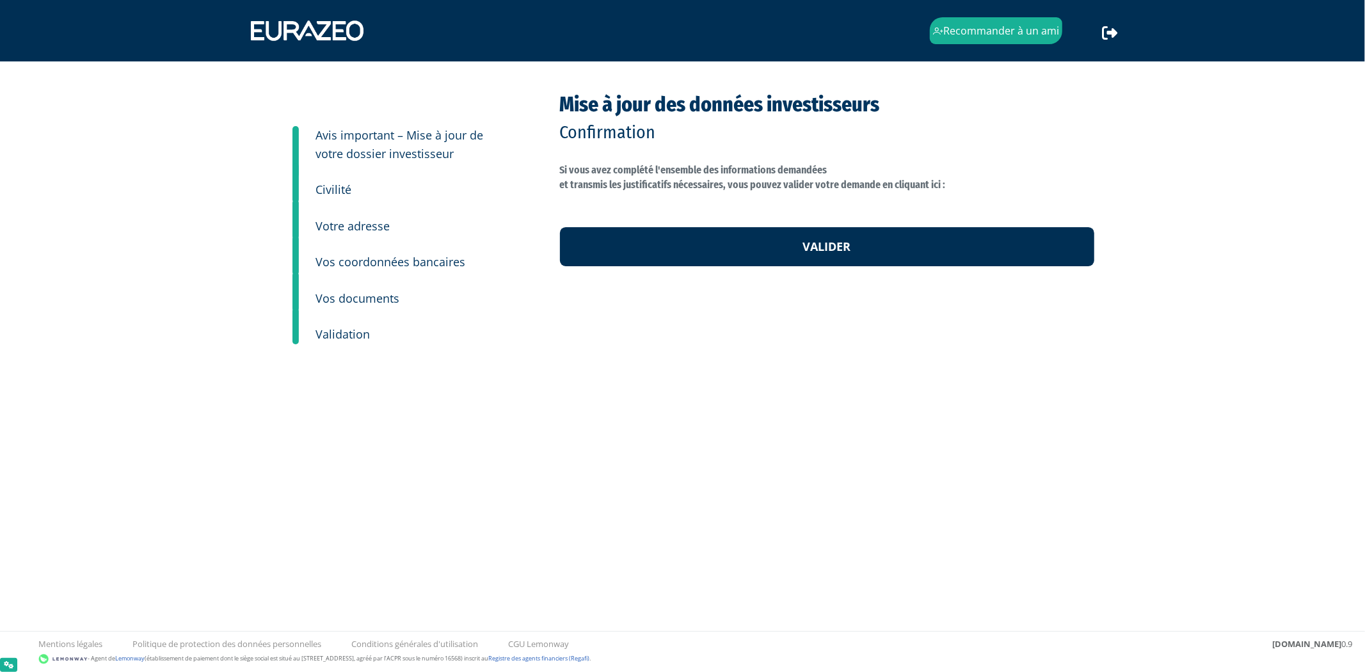
click at [815, 271] on div "Mise à jour des données investisseurs Confirmation Si vous avez complété l'ense…" at bounding box center [827, 245] width 554 height 304
click at [826, 252] on link "Valider" at bounding box center [827, 247] width 534 height 40
